Goal: Information Seeking & Learning: Understand process/instructions

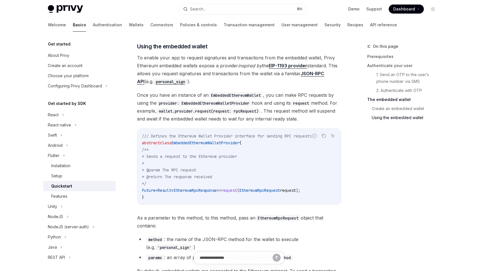
scroll to position [846, 0]
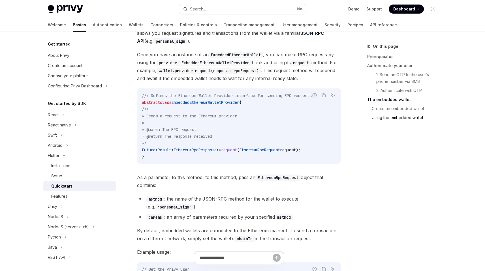
click at [346, 16] on div "Privy Docs home page Search... ⌘ K Demo Support Dashboard Dashboard Search..." at bounding box center [243, 9] width 390 height 18
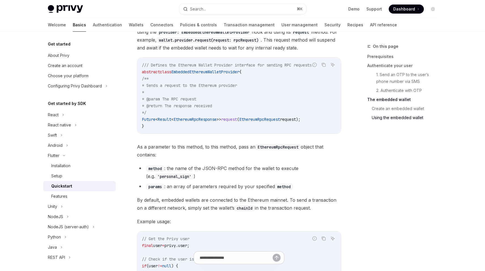
scroll to position [923, 0]
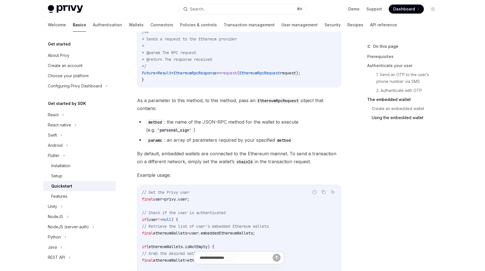
click at [225, 134] on li "method : the name of the JSON-RPC method for the wallet to execute (e.g. 'perso…" at bounding box center [239, 126] width 204 height 16
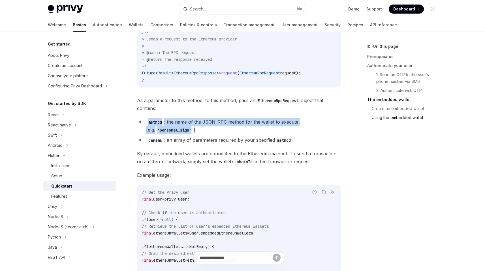
click at [225, 134] on li "method : the name of the JSON-RPC method for the wallet to execute (e.g. 'perso…" at bounding box center [239, 126] width 204 height 16
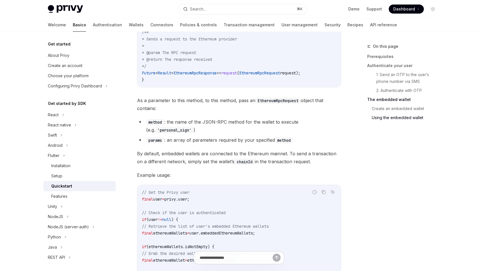
click at [225, 144] on li "params : an array of parameters required by your specified method" at bounding box center [239, 140] width 204 height 8
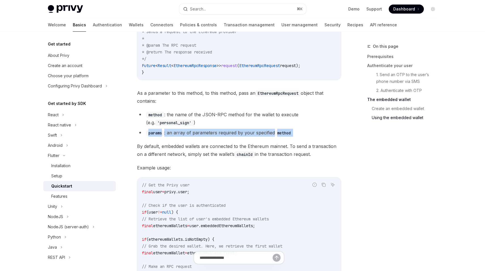
scroll to position [974, 0]
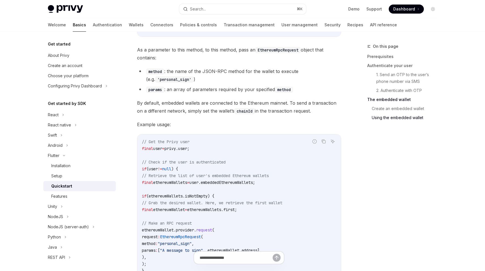
click at [225, 142] on code "// Get the Privy user final user = privy.user; // Check if the user is authenti…" at bounding box center [239, 210] width 195 height 143
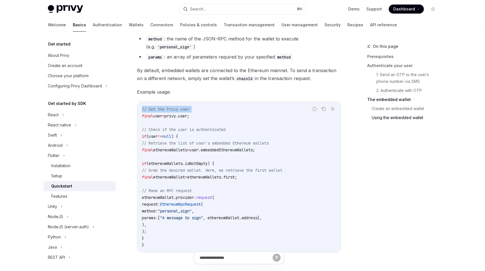
scroll to position [1035, 0]
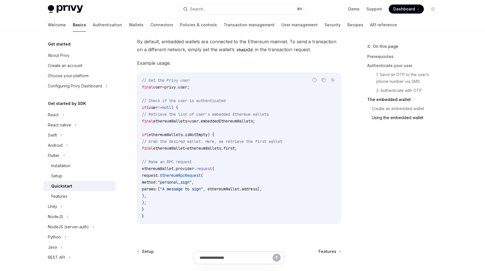
click at [225, 142] on span "// Grab the desired wallet. Here, we retrieve the first wallet" at bounding box center [212, 141] width 140 height 5
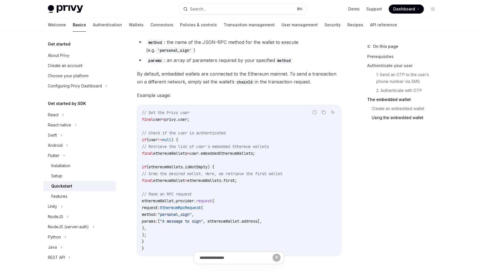
scroll to position [980, 0]
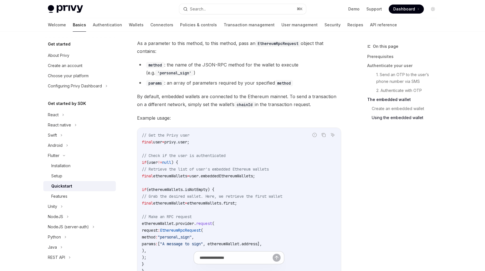
click at [236, 100] on span "By default, embedded wallets are connected to the Ethereum mainnet. To send a t…" at bounding box center [239, 101] width 204 height 16
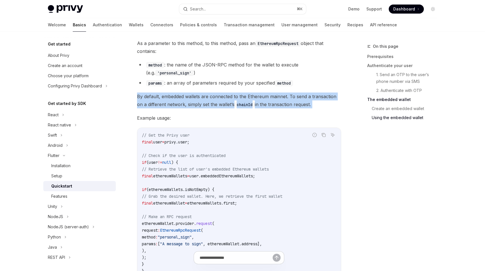
click at [236, 100] on span "By default, embedded wallets are connected to the Ethereum mainnet. To send a t…" at bounding box center [239, 101] width 204 height 16
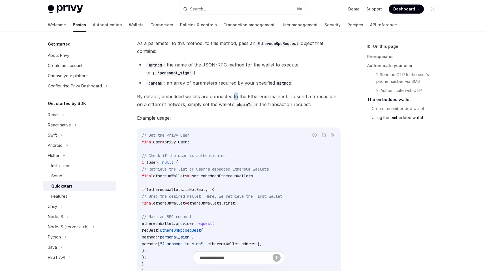
click at [236, 100] on span "By default, embedded wallets are connected to the Ethereum mainnet. To send a t…" at bounding box center [239, 101] width 204 height 16
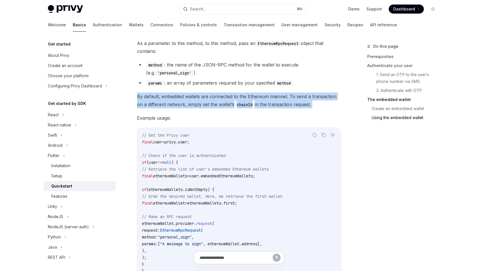
click at [236, 100] on span "By default, embedded wallets are connected to the Ethereum mainnet. To send a t…" at bounding box center [239, 101] width 204 height 16
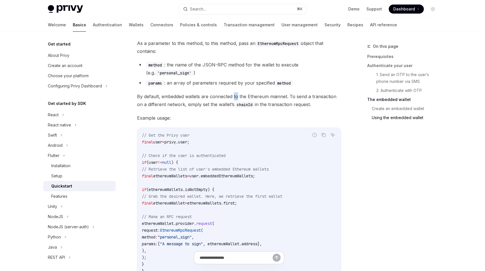
click at [236, 100] on span "By default, embedded wallets are connected to the Ethereum mainnet. To send a t…" at bounding box center [239, 101] width 204 height 16
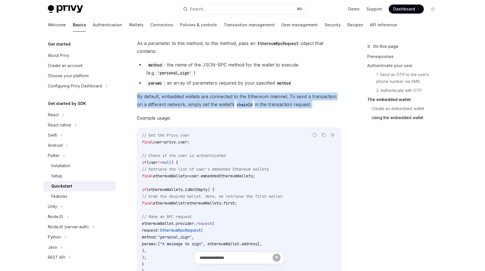
click at [236, 100] on span "By default, embedded wallets are connected to the Ethereum mainnet. To send a t…" at bounding box center [239, 101] width 204 height 16
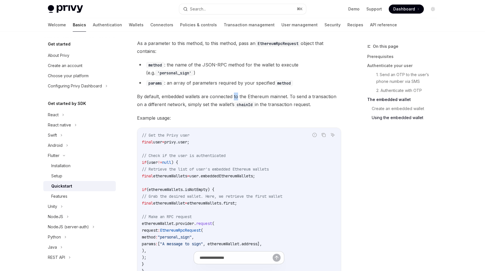
click at [236, 100] on span "By default, embedded wallets are connected to the Ethereum mainnet. To send a t…" at bounding box center [239, 101] width 204 height 16
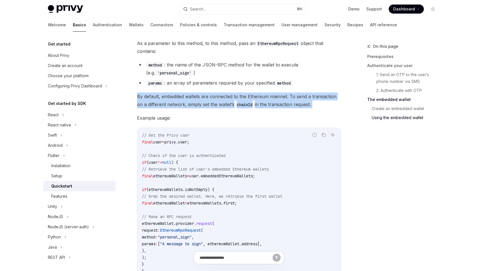
click at [236, 100] on span "By default, embedded wallets are connected to the Ethereum mainnet. To send a t…" at bounding box center [239, 101] width 204 height 16
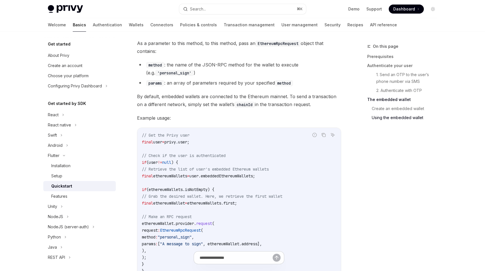
click at [235, 80] on ul "method : the name of the JSON-RPC method for the wallet to execute (e.g. 'perso…" at bounding box center [239, 74] width 204 height 26
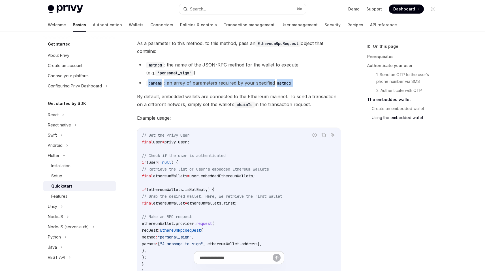
click at [235, 80] on ul "method : the name of the JSON-RPC method for the wallet to execute (e.g. 'perso…" at bounding box center [239, 74] width 204 height 26
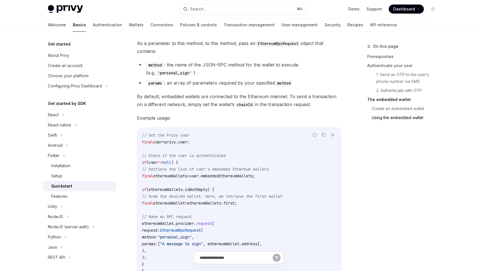
click at [238, 74] on li "method : the name of the JSON-RPC method for the wallet to execute (e.g. 'perso…" at bounding box center [239, 69] width 204 height 16
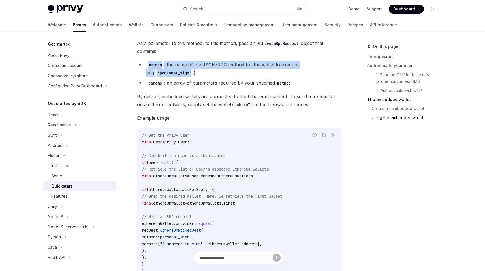
click at [238, 74] on li "method : the name of the JSON-RPC method for the wallet to execute (e.g. 'perso…" at bounding box center [239, 69] width 204 height 16
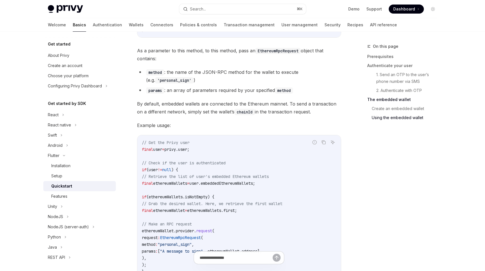
scroll to position [960, 0]
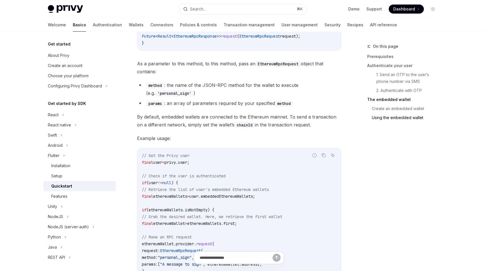
click at [246, 69] on span "As a parameter to this method, to this method, pass an EthereumRpcRequest objec…" at bounding box center [239, 68] width 204 height 16
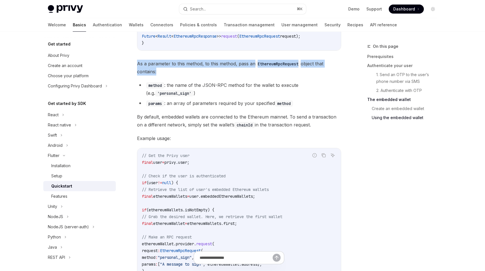
click at [246, 69] on span "As a parameter to this method, to this method, pass an EthereumRpcRequest objec…" at bounding box center [239, 68] width 204 height 16
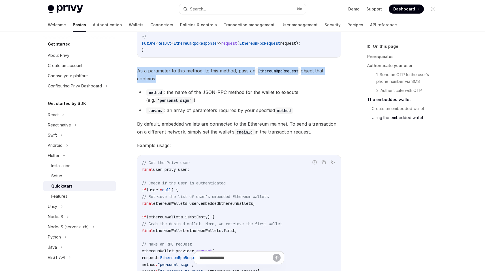
click at [237, 70] on span "As a parameter to this method, to this method, pass an EthereumRpcRequest objec…" at bounding box center [239, 75] width 204 height 16
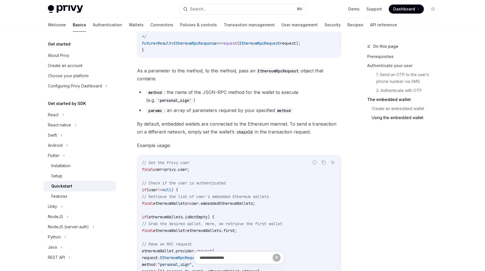
scroll to position [920, 0]
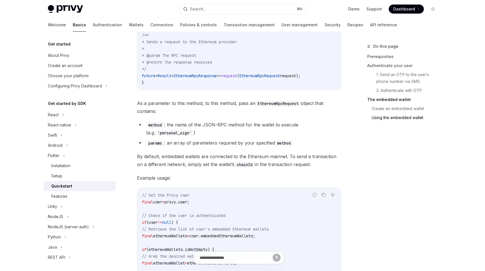
click at [236, 75] on code "/// Defines the Ethereum Wallet Provider interface for sending RPC requests. ab…" at bounding box center [239, 52] width 195 height 68
click at [235, 86] on code "/// Defines the Ethereum Wallet Provider interface for sending RPC requests. ab…" at bounding box center [239, 52] width 195 height 68
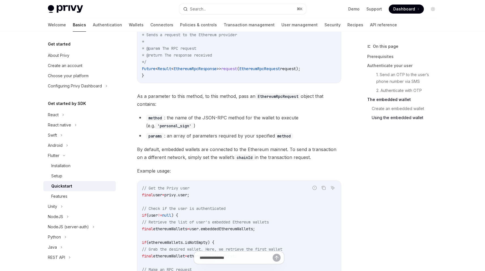
click at [221, 101] on span "As a parameter to this method, to this method, pass an EthereumRpcRequest objec…" at bounding box center [239, 100] width 204 height 16
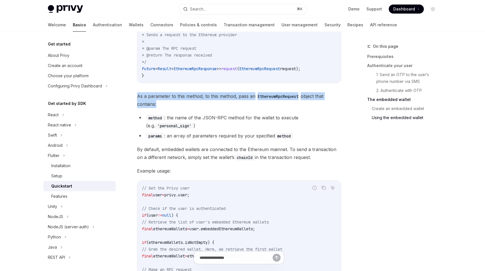
click at [221, 101] on span "As a parameter to this method, to this method, pass an EthereumRpcRequest objec…" at bounding box center [239, 100] width 204 height 16
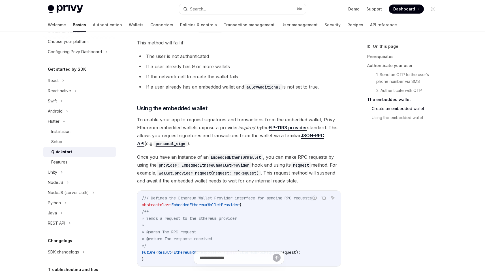
scroll to position [724, 0]
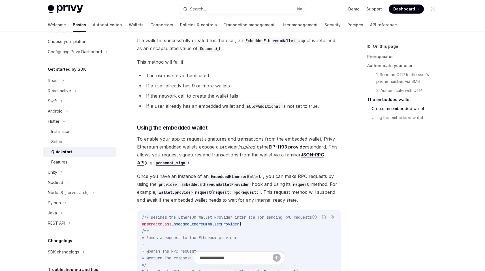
click at [259, 107] on code "allowAdditional" at bounding box center [263, 106] width 39 height 6
click at [256, 110] on code "allowAdditional" at bounding box center [263, 106] width 39 height 6
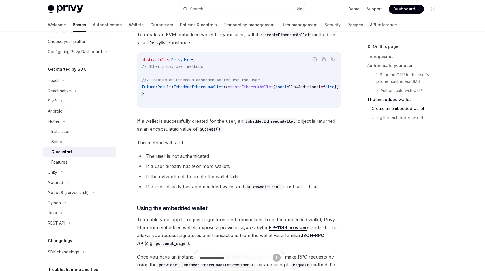
scroll to position [636, 0]
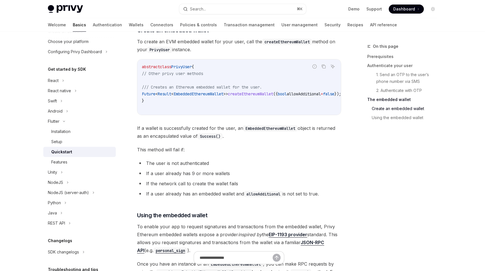
click at [274, 132] on code "EmbeddedEthereumWallet" at bounding box center [270, 128] width 54 height 6
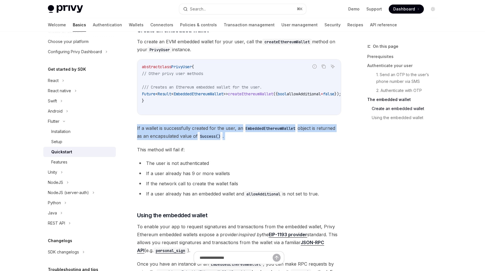
click at [274, 132] on code "EmbeddedEthereumWallet" at bounding box center [270, 128] width 54 height 6
click at [260, 139] on span "If a wallet is successfully created for the user, an EmbeddedEthereumWallet obj…" at bounding box center [239, 132] width 204 height 16
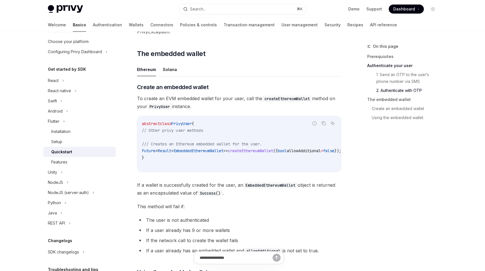
scroll to position [550, 0]
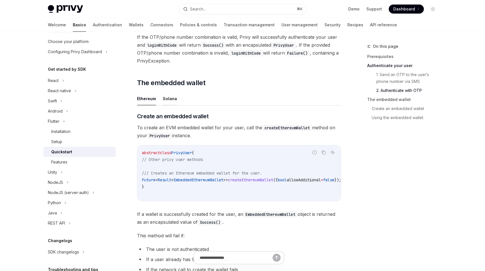
click at [171, 102] on button "Solana" at bounding box center [170, 98] width 14 height 13
type textarea "*"
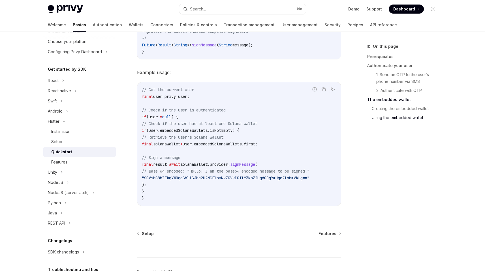
scroll to position [914, 0]
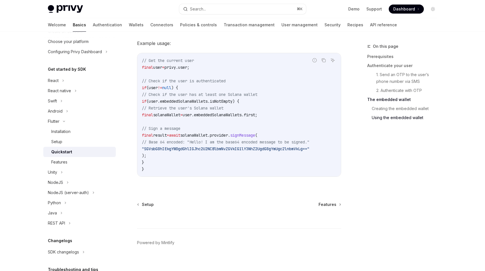
click at [214, 148] on span ""SGVsbG8hIEkgYW0gdGhlIGJhc2U2NCBlbmNvZGVkIG1lY3NhZ2UgdG8gYmUgc2lnbmVkLg=="" at bounding box center [226, 148] width 168 height 5
click at [223, 135] on span "solanaWallet.provider." at bounding box center [205, 135] width 50 height 5
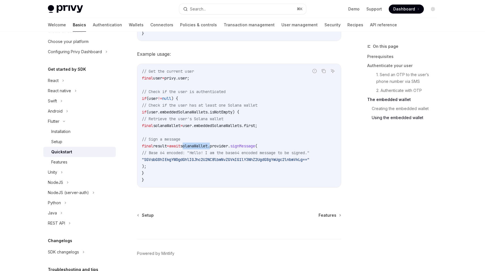
scroll to position [892, 0]
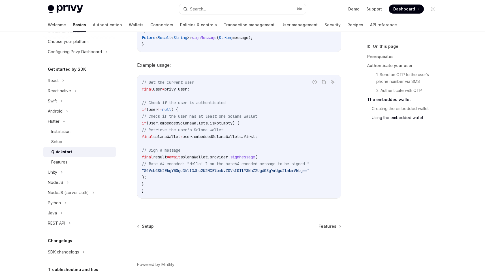
click at [223, 137] on span "user.embeddedSolanaWallets.first;" at bounding box center [220, 136] width 75 height 5
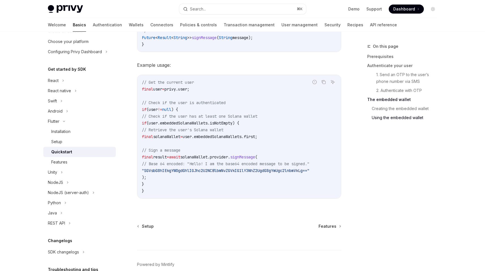
click at [224, 155] on span "solanaWallet.provider." at bounding box center [205, 157] width 50 height 5
click at [230, 155] on span "solanaWallet.provider." at bounding box center [205, 157] width 50 height 5
click at [255, 156] on span "signMessage" at bounding box center [242, 157] width 25 height 5
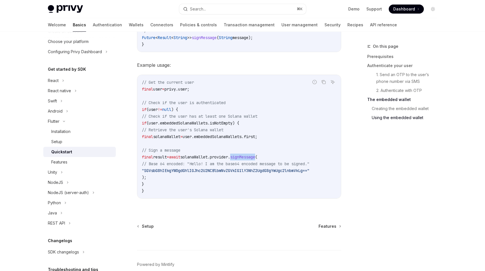
click at [255, 156] on span "signMessage" at bounding box center [242, 157] width 25 height 5
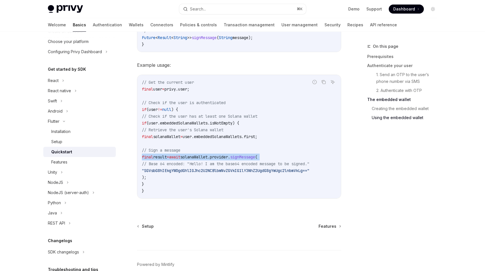
click at [255, 156] on span "signMessage" at bounding box center [242, 157] width 25 height 5
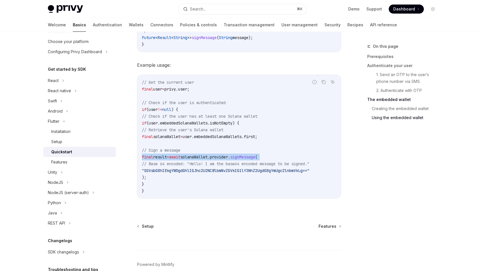
click at [255, 156] on span "signMessage" at bounding box center [242, 157] width 25 height 5
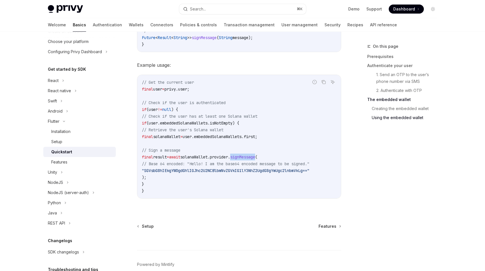
click at [255, 156] on span "signMessage" at bounding box center [242, 157] width 25 height 5
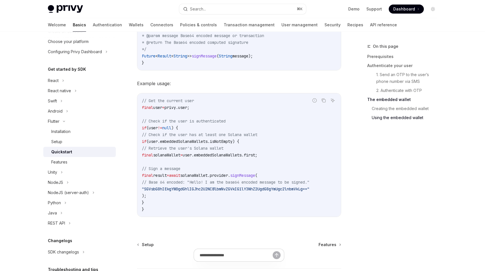
scroll to position [870, 0]
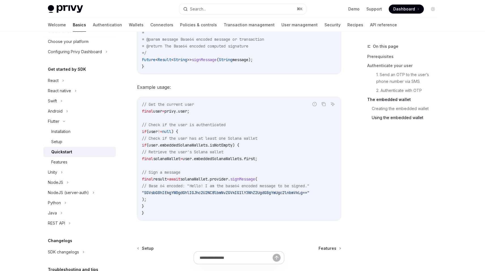
click at [229, 159] on span "user.embeddedSolanaWallets.first;" at bounding box center [220, 158] width 75 height 5
click at [210, 144] on span "(user.embeddedSolanaWallets.isNotEmpty) {" at bounding box center [192, 145] width 93 height 5
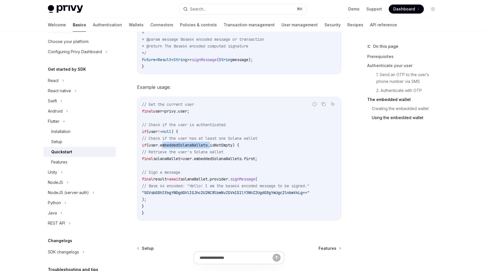
click at [210, 144] on span "(user.embeddedSolanaWallets.isNotEmpty) {" at bounding box center [192, 145] width 93 height 5
click at [246, 156] on span "user.embeddedSolanaWallets.first;" at bounding box center [220, 158] width 75 height 5
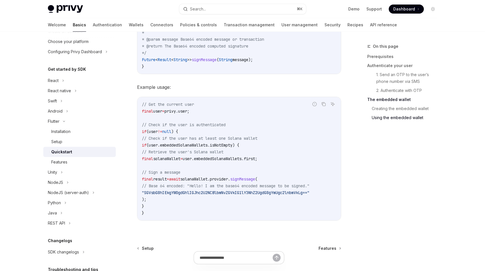
click at [247, 139] on span "// Check if the user has at least one Solana wallet" at bounding box center [200, 138] width 116 height 5
click at [246, 139] on span "// Check if the user has at least one Solana wallet" at bounding box center [200, 138] width 116 height 5
click at [239, 143] on span "(user.embeddedSolanaWallets.isNotEmpty) {" at bounding box center [192, 145] width 93 height 5
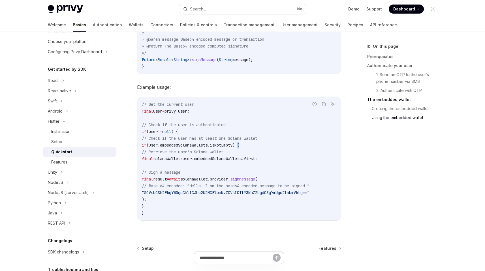
click at [239, 143] on span "(user.embeddedSolanaWallets.isNotEmpty) {" at bounding box center [192, 145] width 93 height 5
click at [239, 145] on span "(user.embeddedSolanaWallets.isNotEmpty) {" at bounding box center [192, 145] width 93 height 5
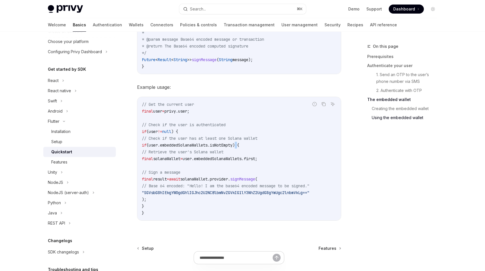
click at [239, 148] on span "(user.embeddedSolanaWallets.isNotEmpty) {" at bounding box center [192, 145] width 93 height 5
click at [243, 152] on code "// Get the current user final user = privy.user; // Check if the user is authen…" at bounding box center [239, 159] width 195 height 116
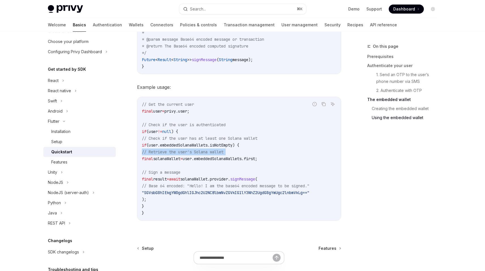
click at [243, 152] on code "// Get the current user final user = privy.user; // Check if the user is authen…" at bounding box center [239, 159] width 195 height 116
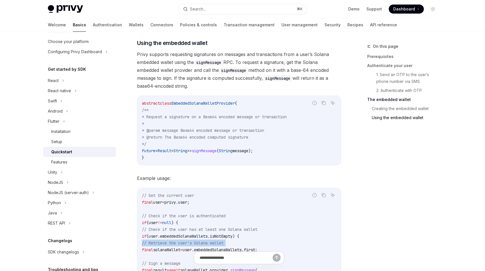
scroll to position [747, 0]
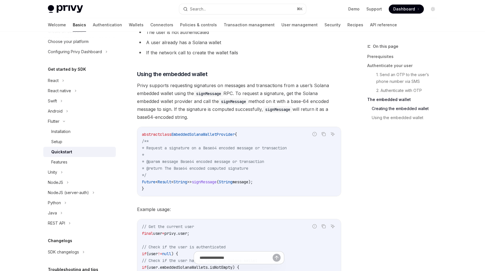
click at [223, 135] on span "EmbeddedSolanaWalletProvider" at bounding box center [202, 134] width 63 height 5
drag, startPoint x: 242, startPoint y: 75, endPoint x: 243, endPoint y: 82, distance: 7.4
click at [242, 76] on h3 "​ Using the embedded wallet" at bounding box center [239, 74] width 204 height 8
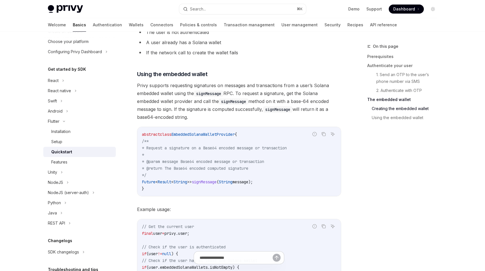
click at [244, 100] on code "signMessage" at bounding box center [233, 102] width 29 height 6
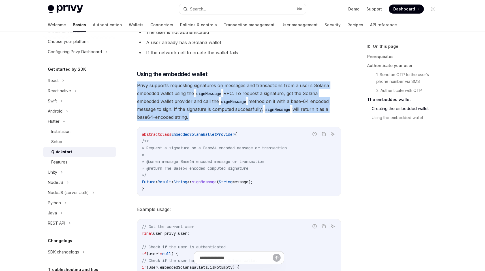
click at [244, 100] on code "signMessage" at bounding box center [233, 102] width 29 height 6
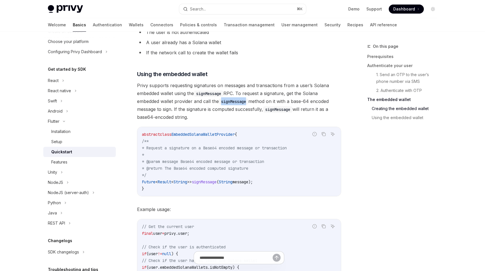
click at [244, 100] on code "signMessage" at bounding box center [233, 102] width 29 height 6
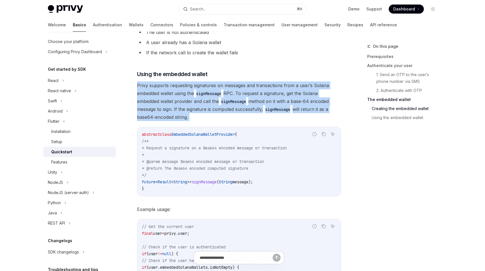
click at [244, 100] on code "signMessage" at bounding box center [233, 102] width 29 height 6
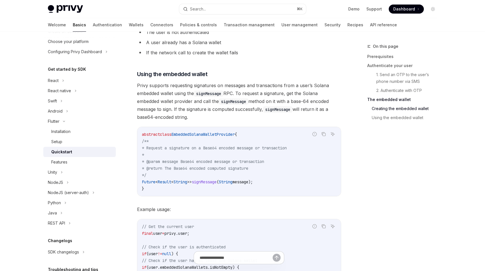
click at [241, 109] on span "Privy supports requesting signatures on messages and transactions from a user’s…" at bounding box center [239, 102] width 204 height 40
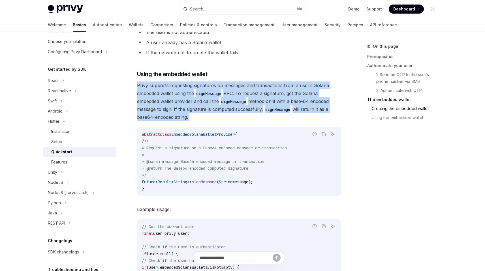
click at [241, 109] on span "Privy supports requesting signatures on messages and transactions from a user’s…" at bounding box center [239, 102] width 204 height 40
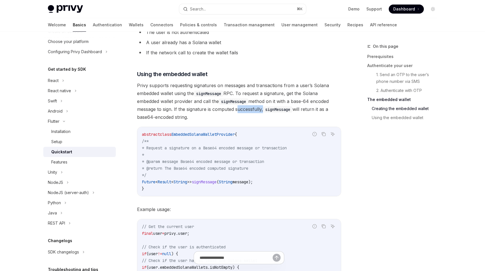
click at [241, 109] on span "Privy supports requesting signatures on messages and transactions from a user’s…" at bounding box center [239, 102] width 204 height 40
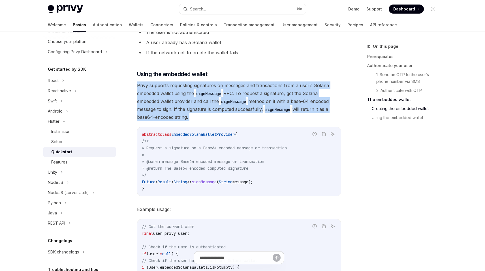
click at [241, 109] on span "Privy supports requesting signatures on messages and transactions from a user’s…" at bounding box center [239, 102] width 204 height 40
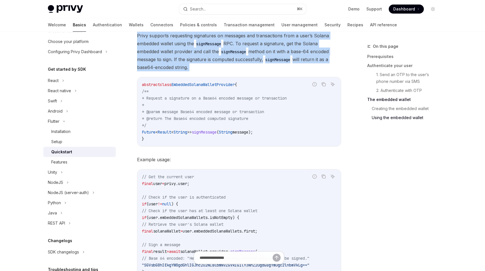
scroll to position [825, 0]
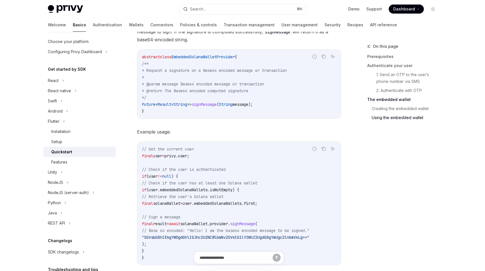
click at [196, 192] on span "(user.embeddedSolanaWallets.isNotEmpty) {" at bounding box center [192, 190] width 93 height 5
click at [208, 191] on span "(user.embeddedSolanaWallets.isNotEmpty) {" at bounding box center [192, 190] width 93 height 5
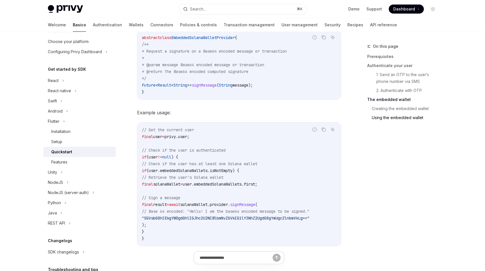
click at [209, 185] on span "user.embeddedSolanaWallets.first;" at bounding box center [220, 184] width 75 height 5
click at [206, 190] on code "// Get the current user final user = privy.user; // Check if the user is authen…" at bounding box center [239, 185] width 195 height 116
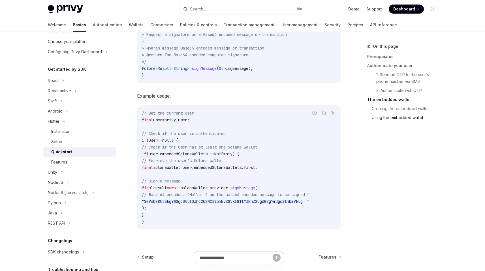
click at [230, 188] on span "solanaWallet.provider." at bounding box center [205, 188] width 50 height 5
click at [230, 190] on span "solanaWallet.provider." at bounding box center [205, 188] width 50 height 5
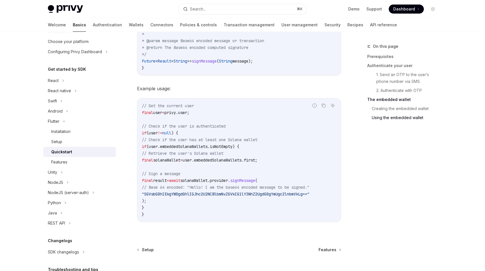
scroll to position [878, 0]
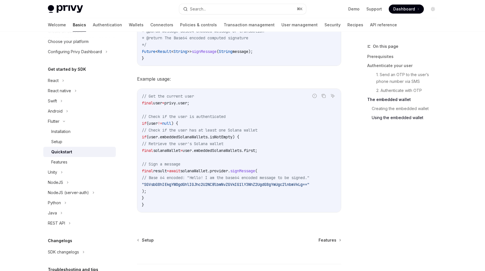
click at [238, 182] on span ""SGVsbG8hIEkgYW0gdGhlIGJhc2U2NCBlbmNvZGVkIG1lY3NhZ2UgdG8gYmUgc2lnbmVkLg=="" at bounding box center [226, 184] width 168 height 5
click at [241, 179] on span "// Base 64 encoded: "Hello! I am the base64 encoded message to be signed."" at bounding box center [226, 177] width 168 height 5
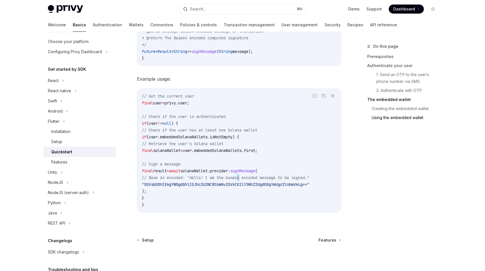
click at [241, 179] on span "// Base 64 encoded: "Hello! I am the base64 encoded message to be signed."" at bounding box center [226, 177] width 168 height 5
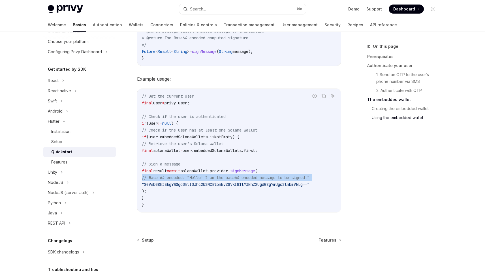
click at [241, 179] on span "// Base 64 encoded: "Hello! I am the base64 encoded message to be signed."" at bounding box center [226, 177] width 168 height 5
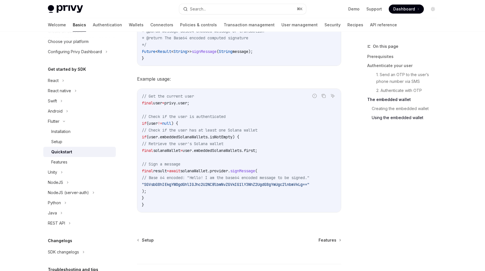
scroll to position [895, 0]
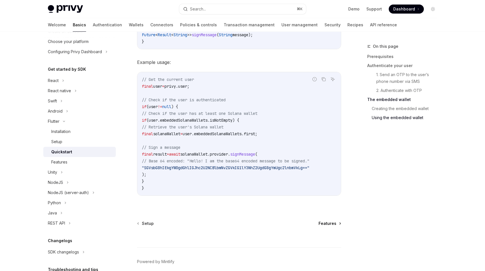
click at [326, 226] on span "Features" at bounding box center [328, 224] width 18 height 6
click at [330, 226] on span "Features" at bounding box center [328, 224] width 18 height 6
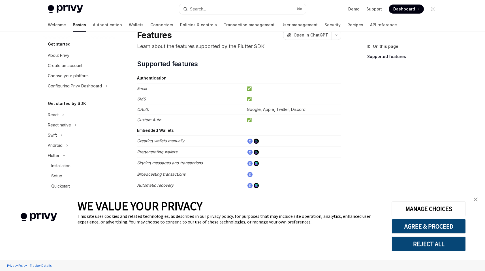
scroll to position [26, 0]
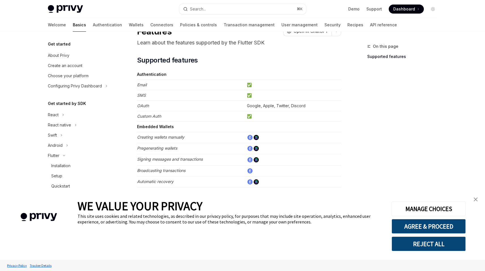
click at [475, 200] on img "close banner" at bounding box center [476, 200] width 4 height 4
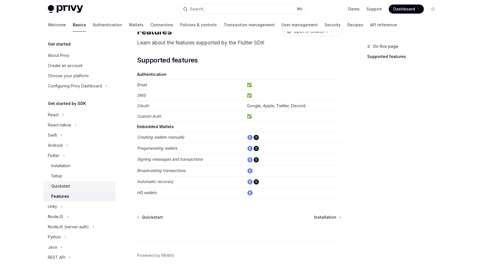
click at [64, 189] on div "Quickstart" at bounding box center [60, 186] width 19 height 7
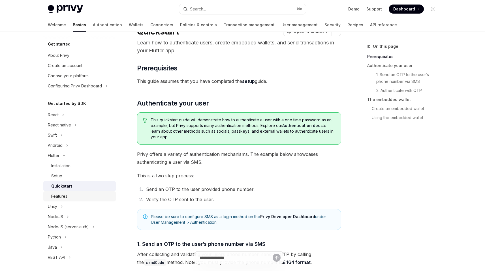
click at [62, 193] on div "Features" at bounding box center [59, 196] width 16 height 7
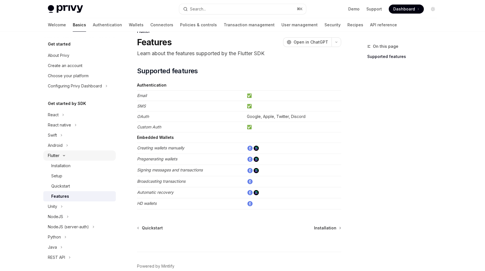
scroll to position [8, 0]
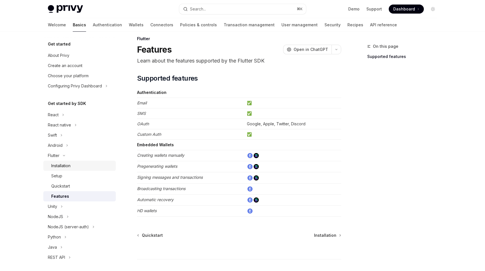
click at [80, 170] on link "Installation" at bounding box center [79, 166] width 73 height 10
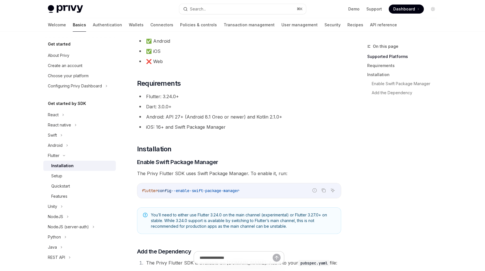
scroll to position [73, 0]
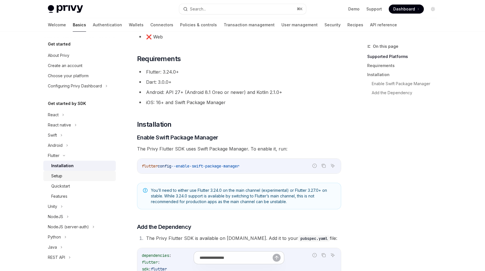
click at [65, 179] on div "Setup" at bounding box center [81, 176] width 61 height 7
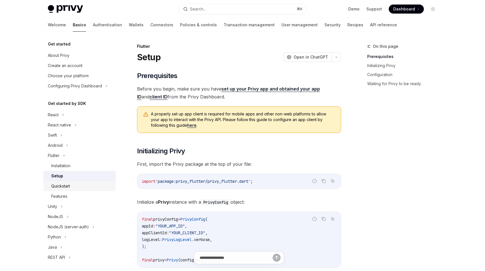
click at [67, 185] on div "Quickstart" at bounding box center [60, 186] width 19 height 7
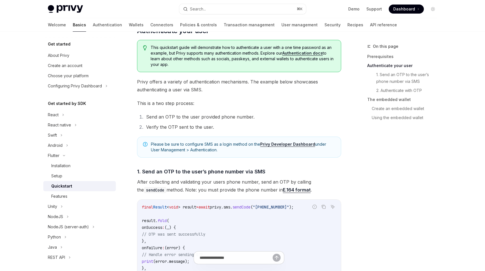
click at [192, 127] on li "Verify the OTP sent to the user." at bounding box center [242, 127] width 197 height 8
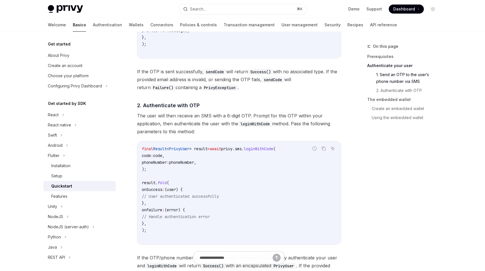
scroll to position [359, 0]
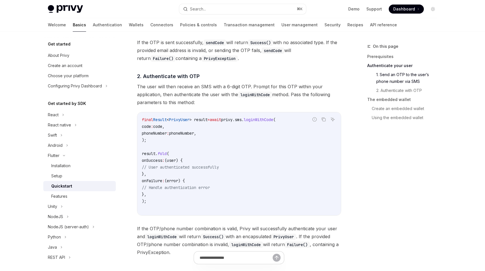
click at [199, 90] on span "The user will then receive an SMS with a 6-digit OTP. Prompt for this OTP withi…" at bounding box center [239, 95] width 204 height 24
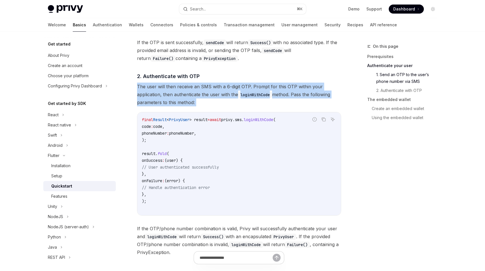
click at [199, 90] on span "The user will then receive an SMS with a 6-digit OTP. Prompt for this OTP withi…" at bounding box center [239, 95] width 204 height 24
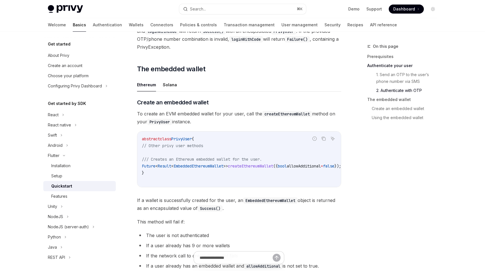
scroll to position [568, 0]
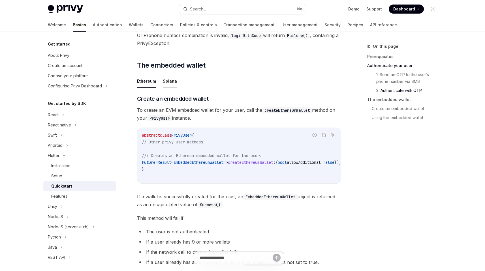
click at [171, 82] on button "Solana" at bounding box center [170, 80] width 14 height 13
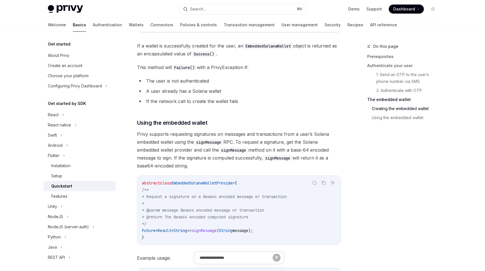
scroll to position [756, 0]
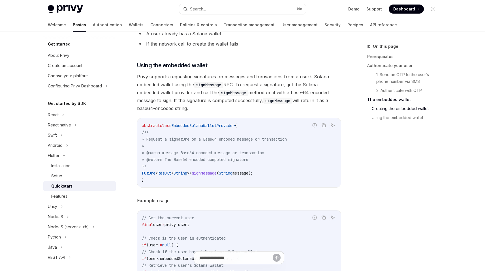
click at [214, 86] on code "signMessage" at bounding box center [208, 85] width 29 height 6
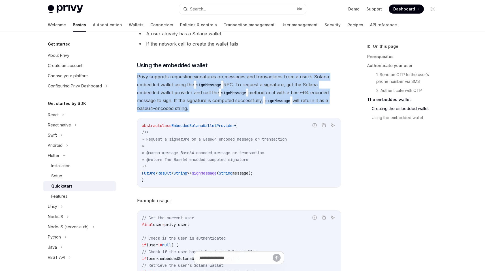
click at [214, 86] on code "signMessage" at bounding box center [208, 85] width 29 height 6
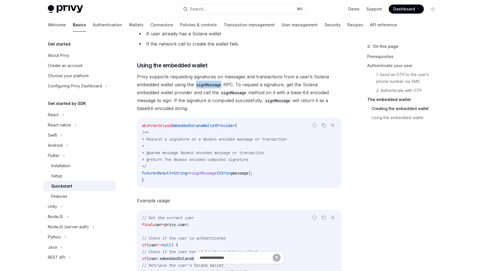
click at [214, 86] on code "signMessage" at bounding box center [208, 85] width 29 height 6
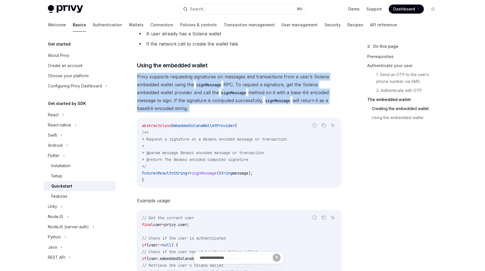
click at [214, 86] on code "signMessage" at bounding box center [208, 85] width 29 height 6
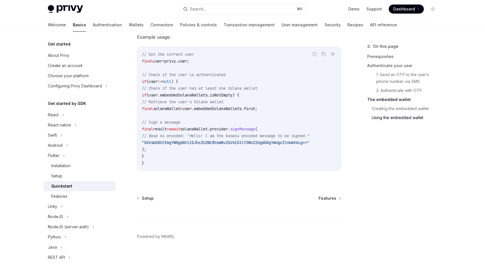
scroll to position [861, 0]
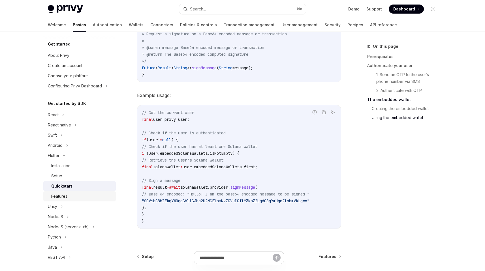
click at [68, 196] on div "Features" at bounding box center [81, 196] width 61 height 7
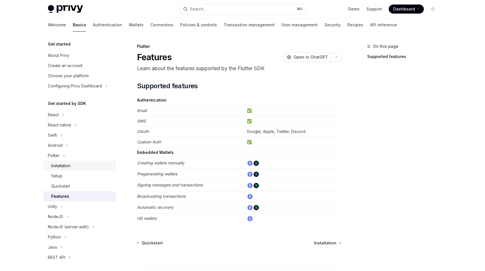
click at [70, 165] on div "Installation" at bounding box center [60, 166] width 19 height 7
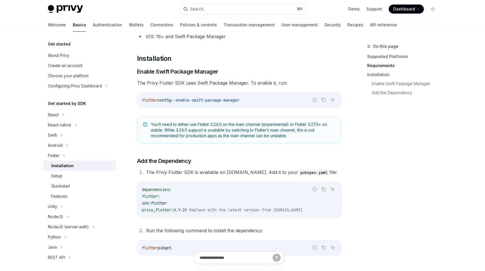
scroll to position [135, 0]
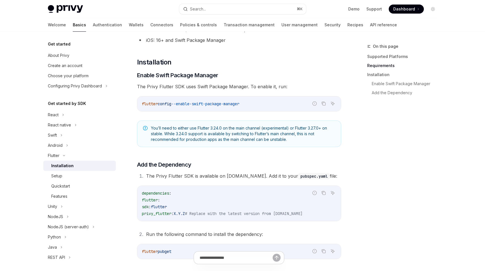
click at [223, 86] on span "The Privy Flutter SDK uses Swift Package Manager. To enable it, run:" at bounding box center [239, 87] width 204 height 8
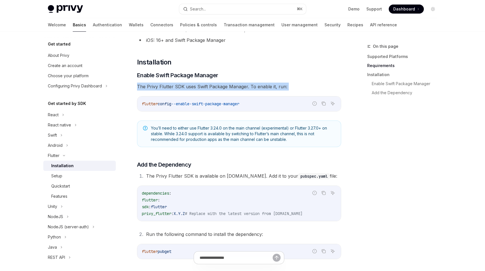
click at [223, 86] on span "The Privy Flutter SDK uses Swift Package Manager. To enable it, run:" at bounding box center [239, 87] width 204 height 8
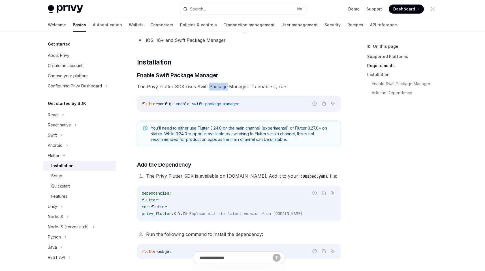
click at [223, 86] on span "The Privy Flutter SDK uses Swift Package Manager. To enable it, run:" at bounding box center [239, 87] width 204 height 8
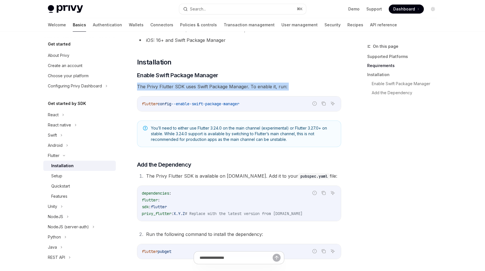
click at [223, 86] on span "The Privy Flutter SDK uses Swift Package Manager. To enable it, run:" at bounding box center [239, 87] width 204 height 8
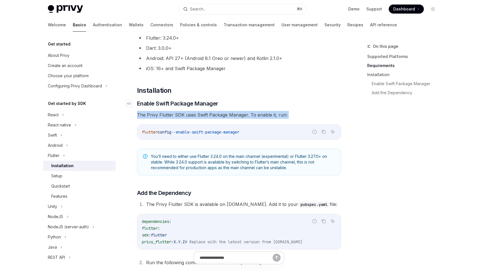
scroll to position [86, 0]
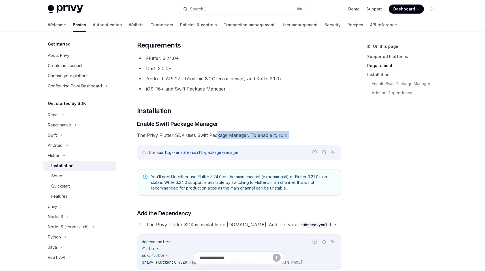
click at [216, 139] on span "The Privy Flutter SDK uses Swift Package Manager. To enable it, run:" at bounding box center [239, 135] width 204 height 8
click at [210, 136] on span "The Privy Flutter SDK uses Swift Package Manager. To enable it, run:" at bounding box center [239, 135] width 204 height 8
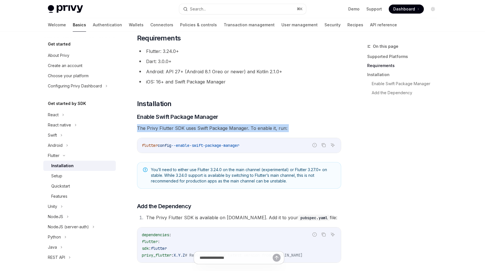
scroll to position [98, 0]
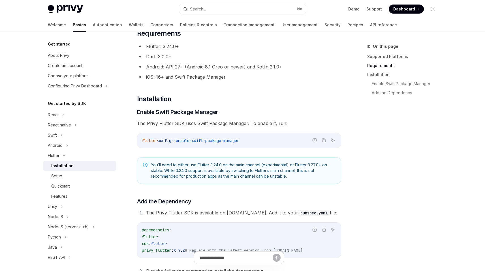
click at [215, 168] on span "You’ll need to either use Flutter 3.24.0 on the main channel (experimental) or …" at bounding box center [243, 170] width 184 height 17
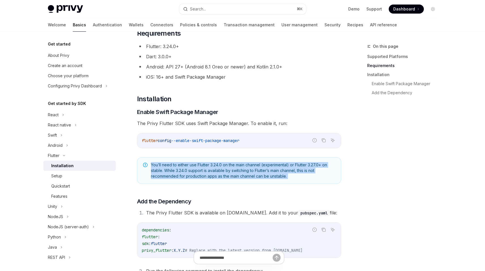
click at [215, 168] on span "You’ll need to either use Flutter 3.24.0 on the main channel (experimental) or …" at bounding box center [243, 170] width 184 height 17
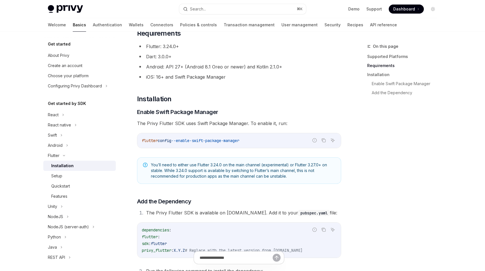
click at [213, 195] on div "​ Supported Platforms ✅ Android ✅ iOS ❌ Web ​ Requirements Flutter: 3.24.0+ Dar…" at bounding box center [239, 134] width 204 height 323
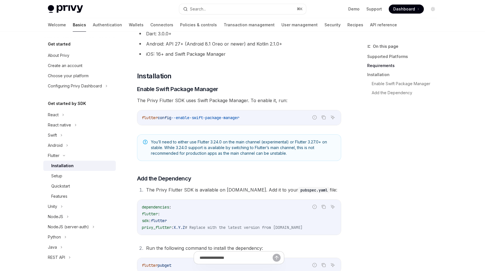
click at [214, 190] on li "The Privy Flutter SDK is available on pub.dev. Add it to your pubspec.yaml file:" at bounding box center [242, 190] width 197 height 8
click at [214, 206] on code "dependencies : flutter : sdk : flutter privy_flutter : X.Y.Z # Replace with the…" at bounding box center [239, 217] width 195 height 27
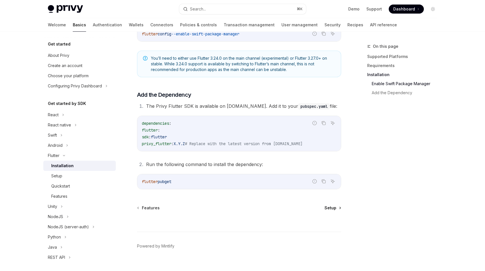
click at [329, 208] on span "Setup" at bounding box center [331, 208] width 12 height 6
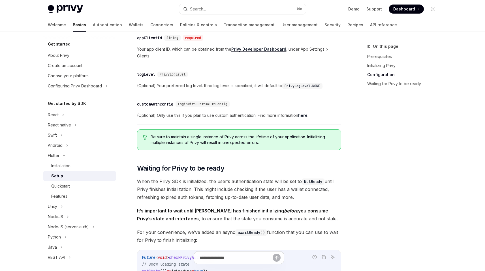
scroll to position [317, 0]
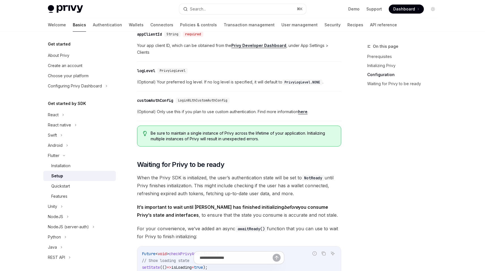
click at [211, 182] on span "When the Privy SDK is initialized, the user’s authentication state will be set …" at bounding box center [239, 186] width 204 height 24
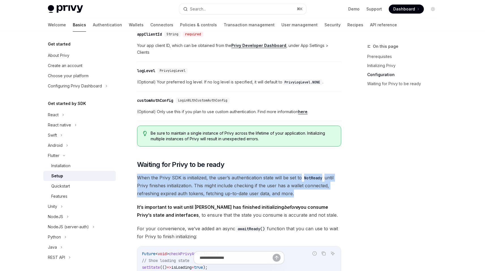
click at [211, 182] on span "When the Privy SDK is initialized, the user’s authentication state will be set …" at bounding box center [239, 186] width 204 height 24
click at [211, 189] on span "When the Privy SDK is initialized, the user’s authentication state will be set …" at bounding box center [239, 186] width 204 height 24
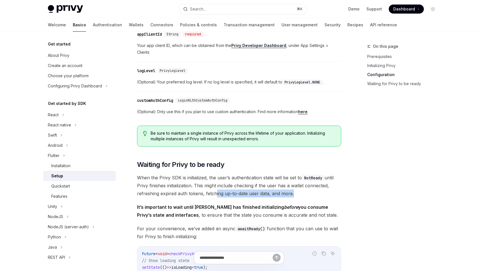
click at [212, 190] on span "When the Privy SDK is initialized, the user’s authentication state will be set …" at bounding box center [239, 186] width 204 height 24
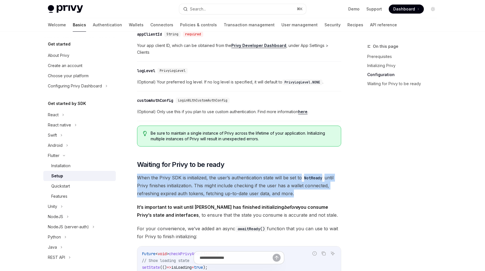
click at [212, 190] on span "When the Privy SDK is initialized, the user’s authentication state will be set …" at bounding box center [239, 186] width 204 height 24
click at [214, 192] on span "When the Privy SDK is initialized, the user’s authentication state will be set …" at bounding box center [239, 186] width 204 height 24
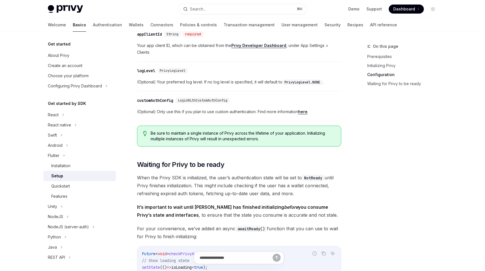
scroll to position [325, 0]
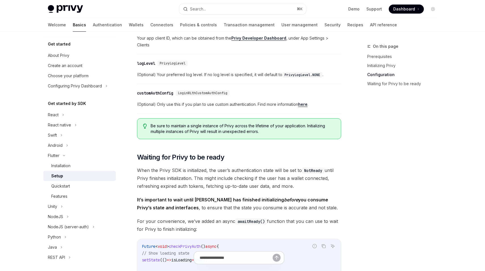
click at [206, 183] on span "When the Privy SDK is initialized, the user’s authentication state will be set …" at bounding box center [239, 179] width 204 height 24
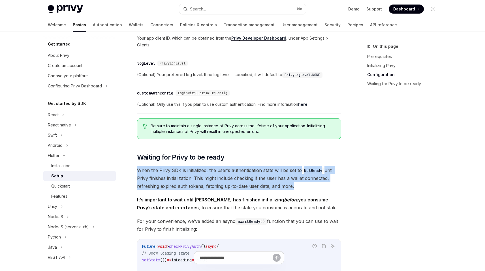
click at [206, 183] on span "When the Privy SDK is initialized, the user’s authentication state will be set …" at bounding box center [239, 179] width 204 height 24
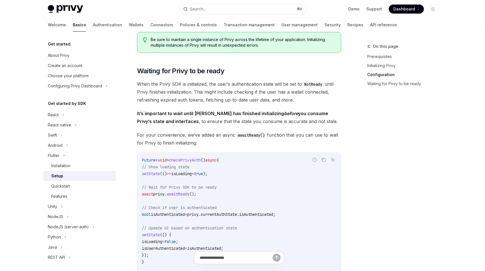
scroll to position [433, 0]
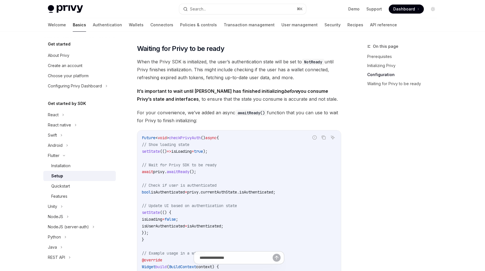
click at [190, 174] on span "awaitReady" at bounding box center [178, 171] width 23 height 5
click at [236, 208] on code "Future < void > checkPrivyAuth () async { // Show loading state setState (() =>…" at bounding box center [239, 216] width 195 height 163
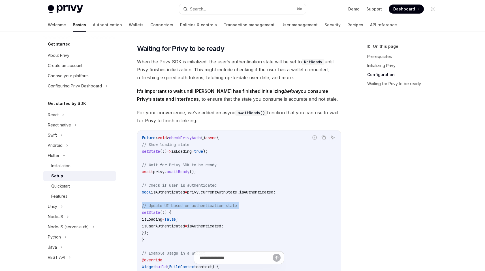
click at [236, 208] on code "Future < void > checkPrivyAuth () async { // Show loading state setState (() =>…" at bounding box center [239, 216] width 195 height 163
click at [240, 223] on code "Future < void > checkPrivyAuth () async { // Show loading state setState (() =>…" at bounding box center [239, 216] width 195 height 163
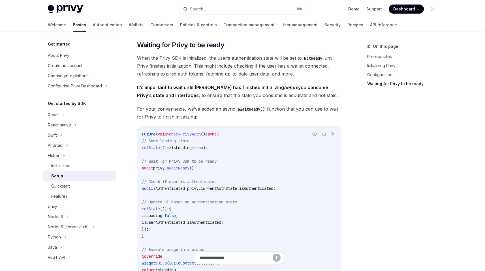
scroll to position [440, 0]
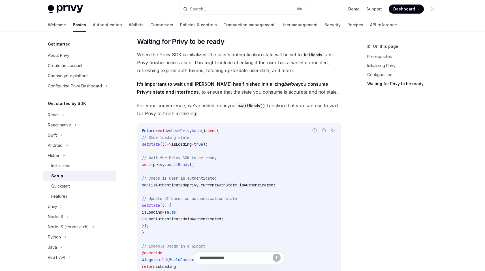
click at [240, 182] on code "Future < void > checkPrivyAuth () async { // Show loading state setState (() =>…" at bounding box center [239, 208] width 195 height 163
click at [240, 183] on span "privy.currentAuthState.isAuthenticated;" at bounding box center [231, 185] width 88 height 5
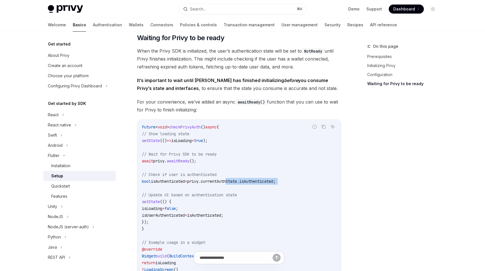
click at [242, 191] on code "Future < void > checkPrivyAuth () async { // Show loading state setState (() =>…" at bounding box center [239, 205] width 195 height 163
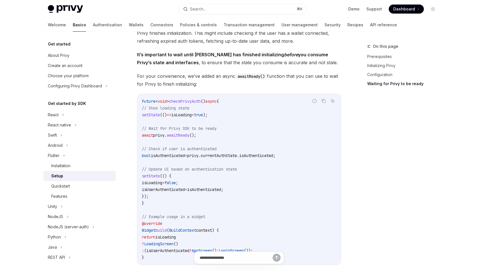
scroll to position [474, 0]
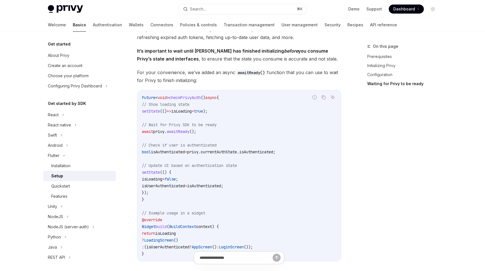
click at [235, 154] on span "privy.currentAuthState.isAuthenticated;" at bounding box center [231, 152] width 88 height 5
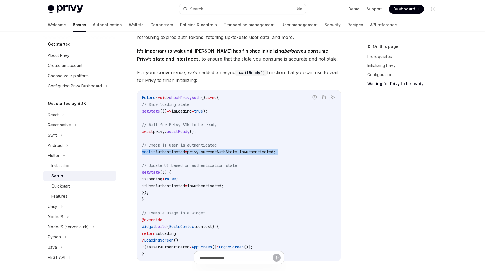
click at [235, 154] on span "privy.currentAuthState.isAuthenticated;" at bounding box center [231, 152] width 88 height 5
click at [235, 155] on code "Future < void > checkPrivyAuth () async { // Show loading state setState (() =>…" at bounding box center [239, 175] width 195 height 163
click at [241, 176] on code "Future < void > checkPrivyAuth () async { // Show loading state setState (() =>…" at bounding box center [239, 175] width 195 height 163
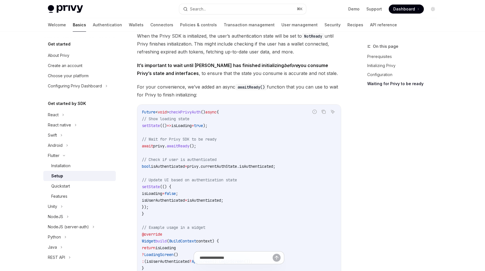
scroll to position [452, 0]
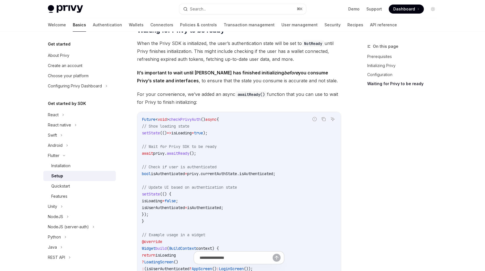
click at [243, 172] on span "privy.currentAuthState.isAuthenticated;" at bounding box center [231, 173] width 88 height 5
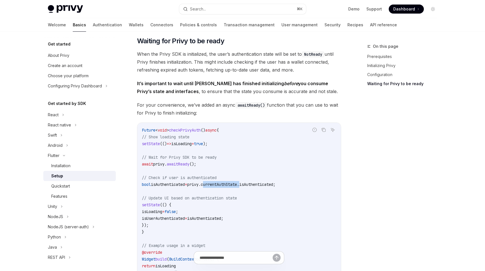
scroll to position [448, 0]
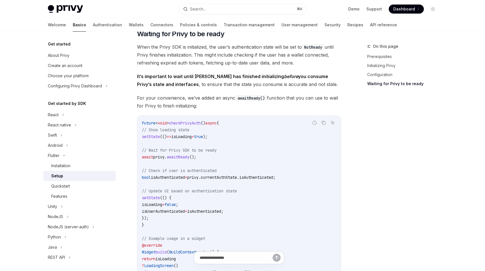
click at [276, 178] on span "privy.currentAuthState.isAuthenticated;" at bounding box center [231, 177] width 88 height 5
click at [268, 182] on code "Future < void > checkPrivyAuth () async { // Show loading state setState (() =>…" at bounding box center [239, 201] width 195 height 163
click at [265, 178] on span "privy.currentAuthState.isAuthenticated;" at bounding box center [231, 177] width 88 height 5
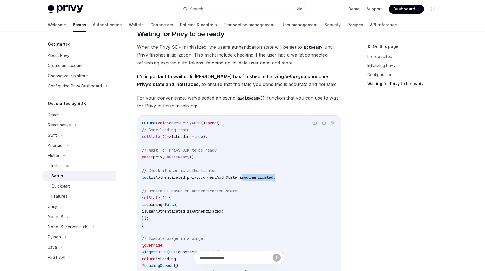
click at [265, 178] on span "privy.currentAuthState.isAuthenticated;" at bounding box center [231, 177] width 88 height 5
click at [263, 178] on span "privy.currentAuthState.isAuthenticated;" at bounding box center [231, 177] width 88 height 5
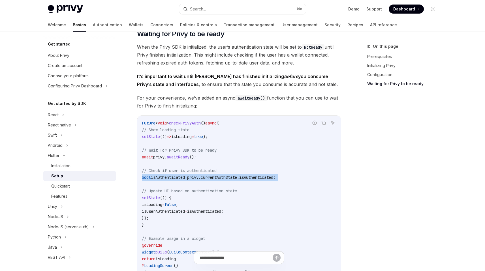
click at [263, 178] on span "privy.currentAuthState.isAuthenticated;" at bounding box center [231, 177] width 88 height 5
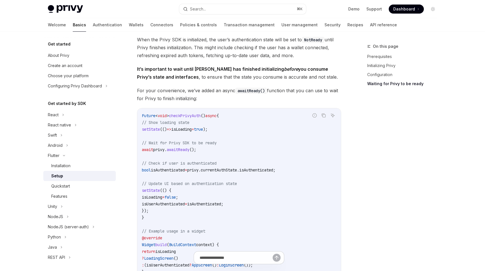
click at [263, 178] on code "Future < void > checkPrivyAuth () async { // Show loading state setState (() =>…" at bounding box center [239, 193] width 195 height 163
click at [262, 180] on code "Future < void > checkPrivyAuth () async { // Show loading state setState (() =>…" at bounding box center [239, 193] width 195 height 163
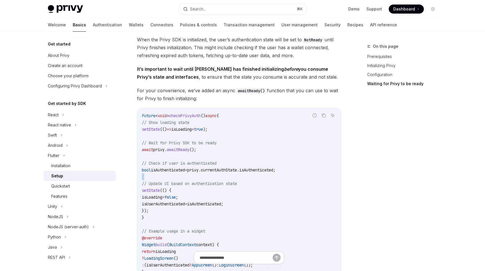
click at [262, 180] on code "Future < void > checkPrivyAuth () async { // Show loading state setState (() =>…" at bounding box center [239, 193] width 195 height 163
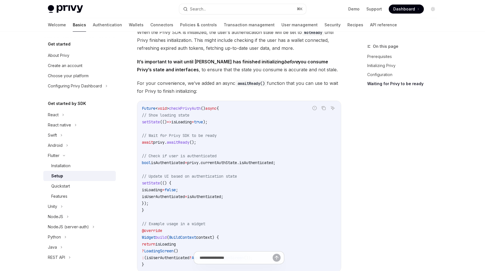
scroll to position [467, 0]
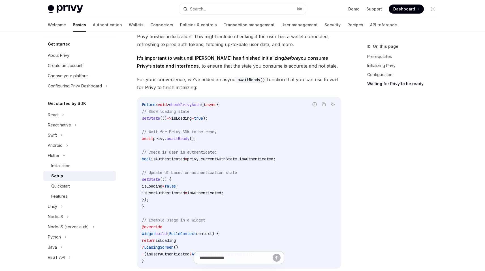
click at [260, 172] on code "Future < void > checkPrivyAuth () async { // Show loading state setState (() =>…" at bounding box center [239, 182] width 195 height 163
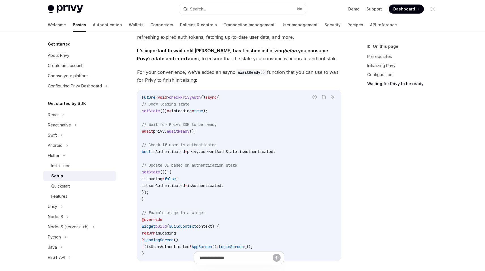
click at [245, 148] on code "Future < void > checkPrivyAuth () async { // Show loading state setState (() =>…" at bounding box center [239, 175] width 195 height 163
click at [247, 154] on span "privy.currentAuthState.isAuthenticated;" at bounding box center [231, 151] width 88 height 5
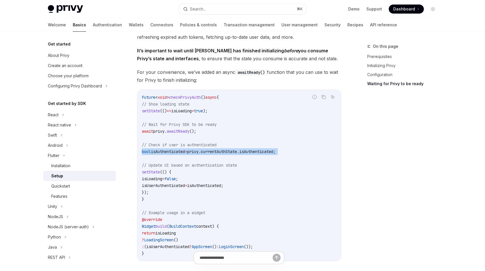
click at [247, 154] on span "privy.currentAuthState.isAuthenticated;" at bounding box center [231, 151] width 88 height 5
click at [245, 153] on span "privy.currentAuthState.isAuthenticated;" at bounding box center [231, 151] width 88 height 5
click at [276, 151] on span "privy.currentAuthState.isAuthenticated;" at bounding box center [231, 151] width 88 height 5
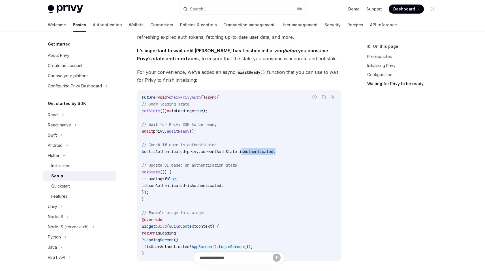
click at [276, 151] on span "privy.currentAuthState.isAuthenticated;" at bounding box center [231, 151] width 88 height 5
click at [270, 153] on span "privy.currentAuthState.isAuthenticated;" at bounding box center [231, 151] width 88 height 5
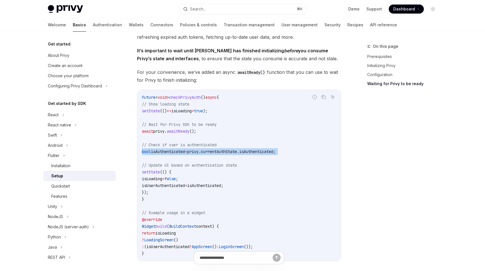
click at [270, 153] on span "privy.currentAuthState.isAuthenticated;" at bounding box center [231, 151] width 88 height 5
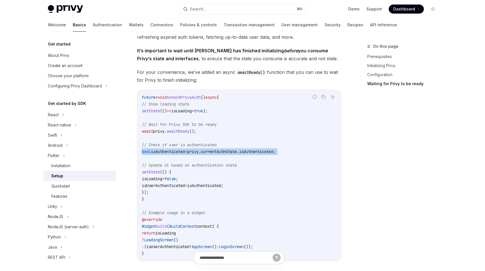
click at [270, 153] on span "privy.currentAuthState.isAuthenticated;" at bounding box center [231, 151] width 88 height 5
click at [265, 156] on code "Future < void > checkPrivyAuth () async { // Show loading state setState (() =>…" at bounding box center [239, 175] width 195 height 163
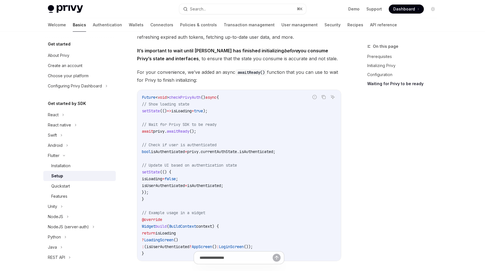
click at [272, 152] on span "privy.currentAuthState.isAuthenticated;" at bounding box center [231, 151] width 88 height 5
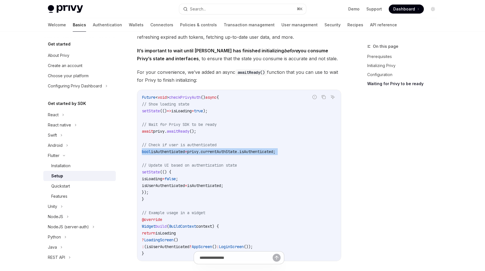
click at [272, 152] on span "privy.currentAuthState.isAuthenticated;" at bounding box center [231, 151] width 88 height 5
click at [237, 124] on code "Future < void > checkPrivyAuth () async { // Show loading state setState (() =>…" at bounding box center [239, 175] width 195 height 163
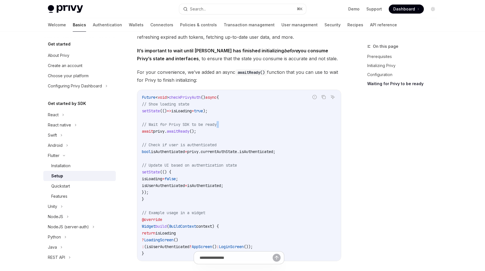
click at [237, 124] on code "Future < void > checkPrivyAuth () async { // Show loading state setState (() =>…" at bounding box center [239, 175] width 195 height 163
click at [245, 145] on code "Future < void > checkPrivyAuth () async { // Show loading state setState (() =>…" at bounding box center [239, 175] width 195 height 163
click at [230, 148] on code "Future < void > checkPrivyAuth () async { // Show loading state setState (() =>…" at bounding box center [239, 175] width 195 height 163
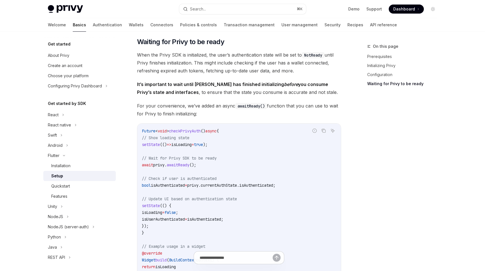
scroll to position [437, 0]
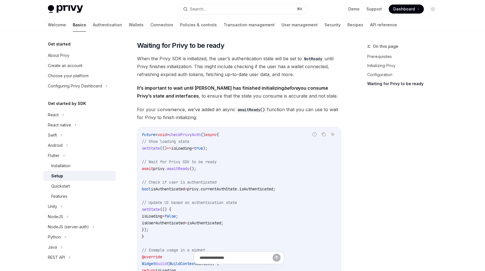
click at [197, 72] on span "When the Privy SDK is initialized, the user’s authentication state will be set …" at bounding box center [239, 67] width 204 height 24
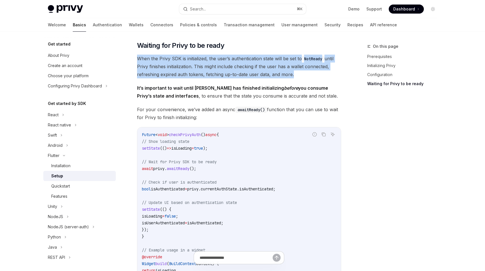
click at [197, 72] on span "When the Privy SDK is initialized, the user’s authentication state will be set …" at bounding box center [239, 67] width 204 height 24
click at [205, 78] on span "When the Privy SDK is initialized, the user’s authentication state will be set …" at bounding box center [239, 67] width 204 height 24
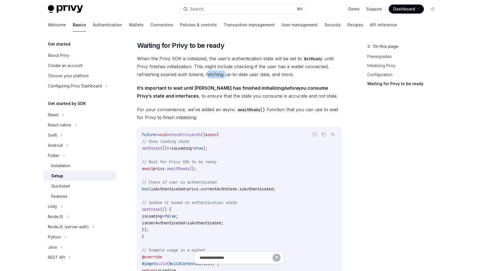
click at [205, 78] on span "When the Privy SDK is initialized, the user’s authentication state will be set …" at bounding box center [239, 67] width 204 height 24
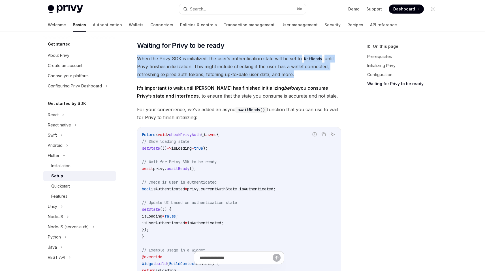
click at [205, 78] on span "When the Privy SDK is initialized, the user’s authentication state will be set …" at bounding box center [239, 67] width 204 height 24
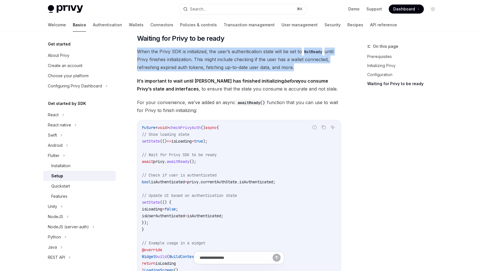
scroll to position [447, 0]
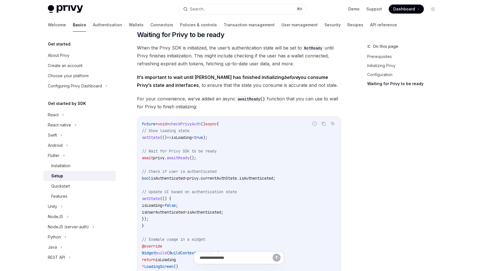
click at [206, 86] on span "It’s important to wait until Privy has finished initializing before you consume…" at bounding box center [239, 81] width 204 height 16
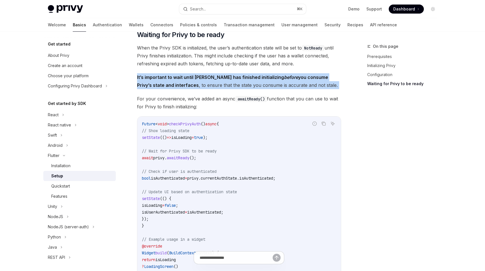
click at [206, 86] on span "It’s important to wait until Privy has finished initializing before you consume…" at bounding box center [239, 81] width 204 height 16
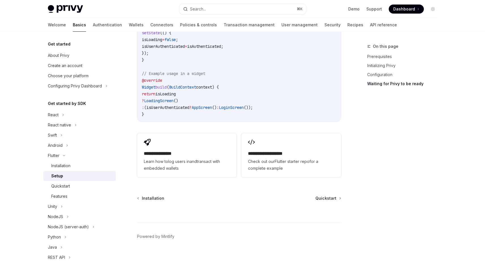
scroll to position [519, 0]
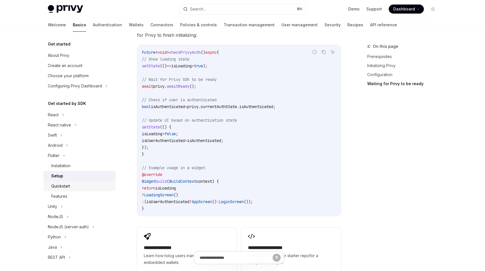
click at [69, 188] on div "Quickstart" at bounding box center [60, 186] width 19 height 7
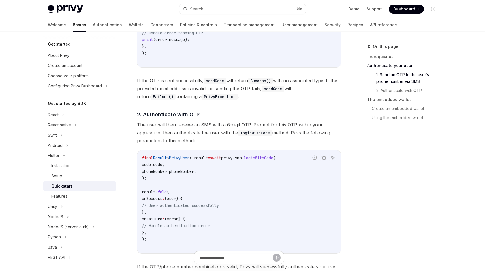
scroll to position [374, 0]
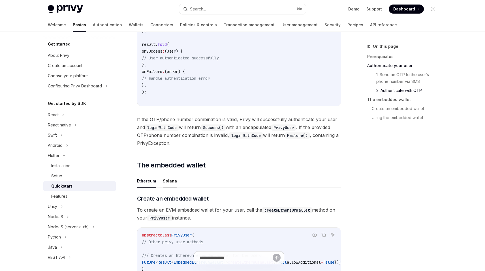
click at [170, 178] on button "Solana" at bounding box center [170, 180] width 14 height 13
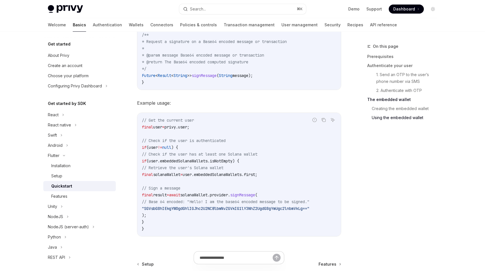
scroll to position [825, 0]
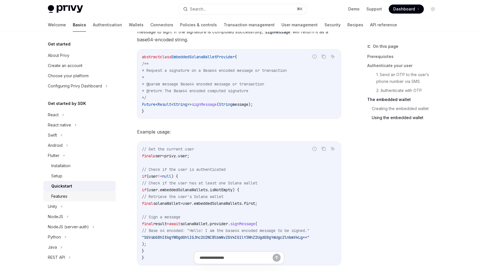
click at [79, 194] on div "Features" at bounding box center [81, 196] width 61 height 7
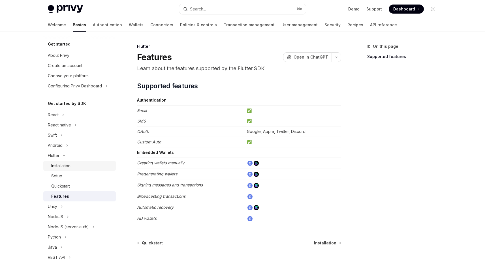
click at [78, 166] on div "Installation" at bounding box center [81, 166] width 61 height 7
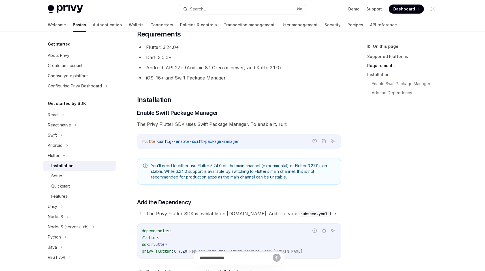
scroll to position [105, 0]
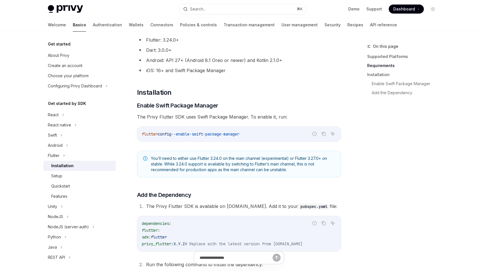
click at [258, 205] on li "The Privy Flutter SDK is available on pub.dev. Add it to your pubspec.yaml file:" at bounding box center [242, 207] width 197 height 8
click at [257, 207] on li "The Privy Flutter SDK is available on pub.dev. Add it to your pubspec.yaml file:" at bounding box center [242, 207] width 197 height 8
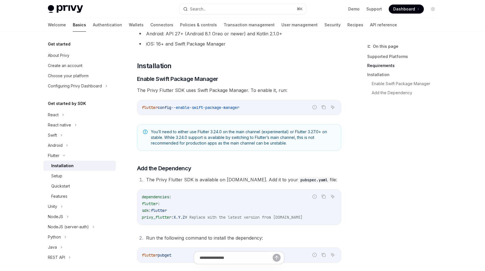
click at [256, 208] on code "dependencies : flutter : sdk : flutter privy_flutter : X.Y.Z # Replace with the…" at bounding box center [239, 207] width 195 height 27
click at [261, 224] on div "dependencies : flutter : sdk : flutter privy_flutter : X.Y.Z # Replace with the…" at bounding box center [239, 207] width 204 height 35
click at [262, 221] on code "dependencies : flutter : sdk : flutter privy_flutter : X.Y.Z # Replace with the…" at bounding box center [239, 207] width 195 height 27
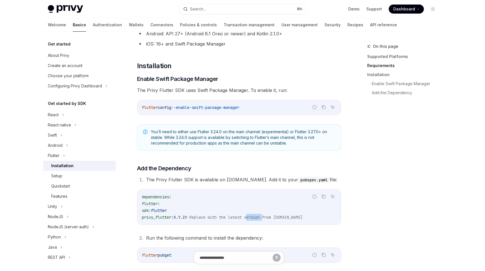
click at [262, 221] on code "dependencies : flutter : sdk : flutter privy_flutter : X.Y.Z # Replace with the…" at bounding box center [239, 207] width 195 height 27
click at [254, 231] on div "​ Supported Platforms ✅ Android ✅ iOS ❌ Web ​ Requirements Flutter: 3.24.0+ Dar…" at bounding box center [239, 101] width 204 height 323
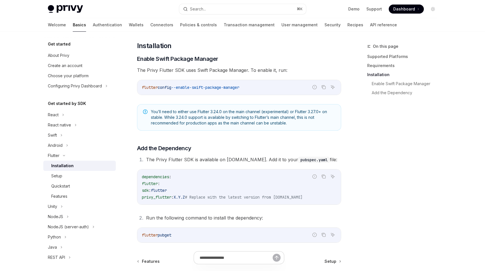
click at [249, 223] on div "​ Supported Platforms ✅ Android ✅ iOS ❌ Web ​ Requirements Flutter: 3.24.0+ Dar…" at bounding box center [239, 81] width 204 height 323
click at [250, 220] on li "Run the following command to install the dependency:" at bounding box center [242, 218] width 197 height 8
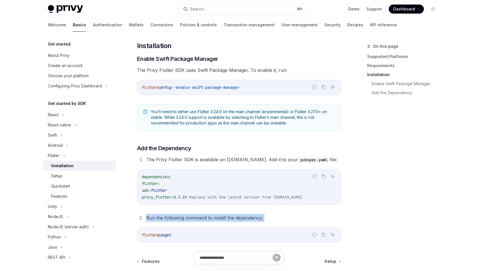
click at [250, 220] on li "Run the following command to install the dependency:" at bounding box center [242, 218] width 197 height 8
click at [244, 227] on div "​ Supported Platforms ✅ Android ✅ iOS ❌ Web ​ Requirements Flutter: 3.24.0+ Dar…" at bounding box center [239, 81] width 204 height 323
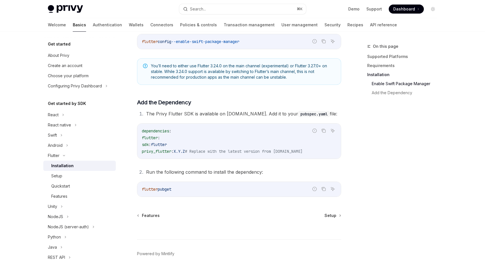
scroll to position [194, 0]
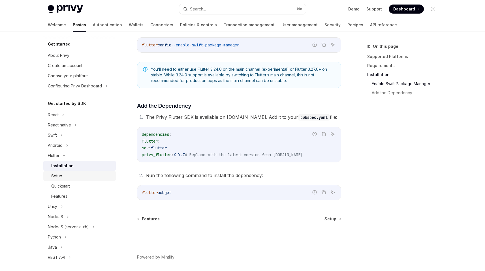
click at [71, 174] on div "Setup" at bounding box center [81, 176] width 61 height 7
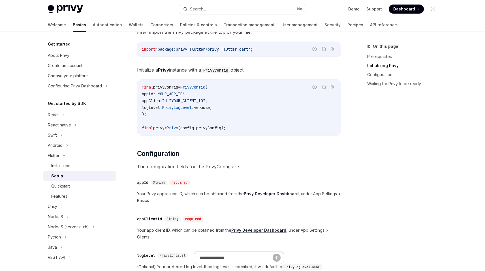
scroll to position [163, 0]
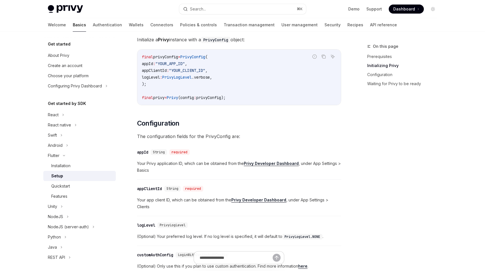
click at [268, 164] on strong "Privy Developer Dashboard" at bounding box center [271, 163] width 55 height 5
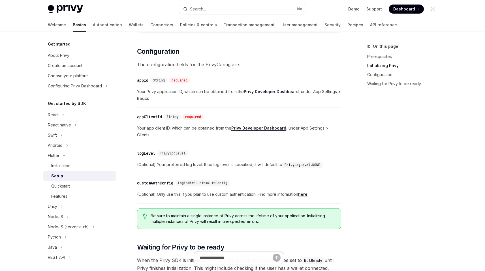
scroll to position [248, 0]
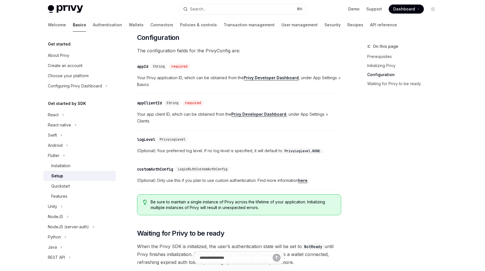
click at [174, 128] on div "​ appClientId String required Your app client ID, which can be obtained from th…" at bounding box center [239, 114] width 204 height 34
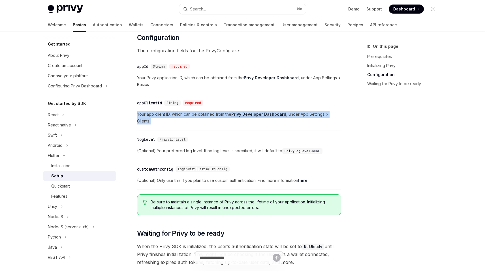
click at [174, 128] on div "​ appClientId String required Your app client ID, which can be obtained from th…" at bounding box center [239, 114] width 204 height 34
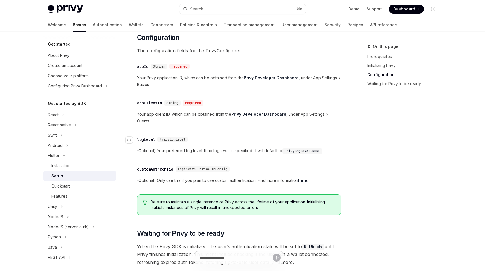
click at [176, 140] on span "PrivyLogLevel" at bounding box center [173, 139] width 26 height 5
click at [184, 176] on div "​ customAuthConfig LoginWithCustomAuthConfig (Optional) Only use this if you pl…" at bounding box center [239, 176] width 204 height 27
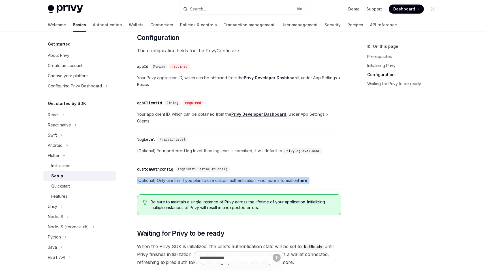
click at [184, 176] on div "​ customAuthConfig LoginWithCustomAuthConfig (Optional) Only use this if you pl…" at bounding box center [239, 176] width 204 height 27
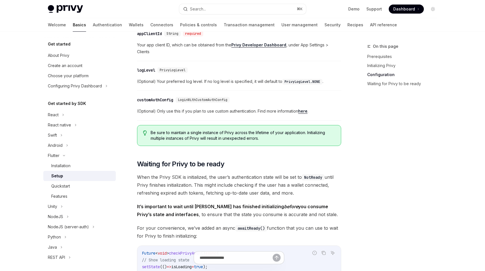
click at [191, 184] on span "When the Privy SDK is initialized, the user’s authentication state will be set …" at bounding box center [239, 185] width 204 height 24
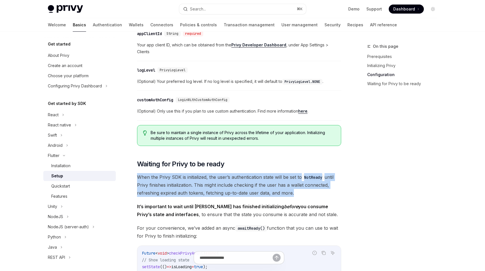
click at [191, 184] on span "When the Privy SDK is initialized, the user’s authentication state will be set …" at bounding box center [239, 185] width 204 height 24
click at [178, 195] on span "When the Privy SDK is initialized, the user’s authentication state will be set …" at bounding box center [239, 185] width 204 height 24
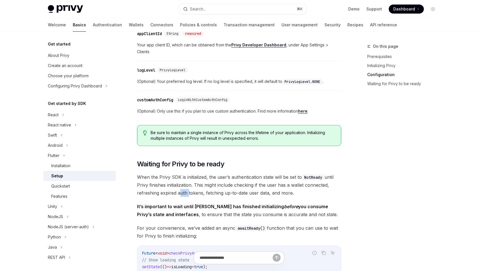
click at [178, 195] on span "When the Privy SDK is initialized, the user’s authentication state will be set …" at bounding box center [239, 185] width 204 height 24
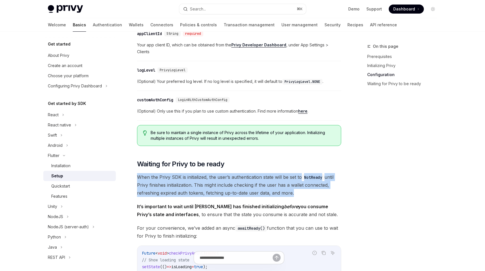
click at [178, 195] on span "When the Privy SDK is initialized, the user’s authentication state will be set …" at bounding box center [239, 185] width 204 height 24
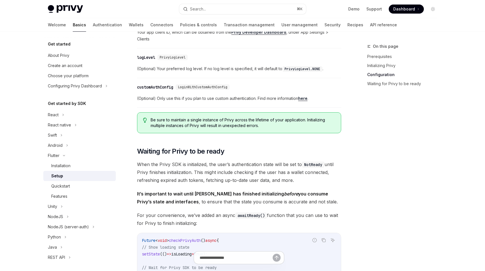
click at [212, 190] on span "It’s important to wait until Privy has finished initializing before you consume…" at bounding box center [239, 198] width 204 height 16
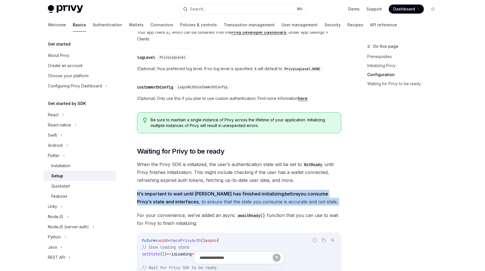
click at [212, 190] on span "It’s important to wait until Privy has finished initializing before you consume…" at bounding box center [239, 198] width 204 height 16
click at [200, 201] on span "It’s important to wait until Privy has finished initializing before you consume…" at bounding box center [239, 198] width 204 height 16
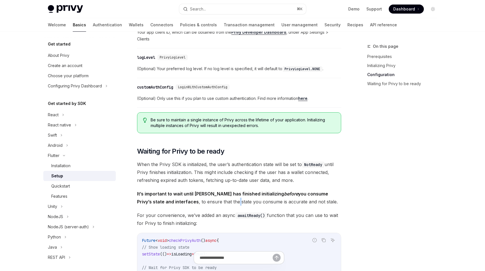
click at [200, 201] on span "It’s important to wait until Privy has finished initializing before you consume…" at bounding box center [239, 198] width 204 height 16
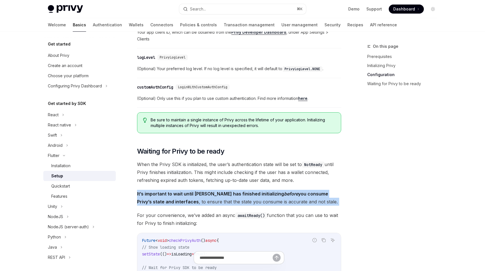
click at [200, 201] on span "It’s important to wait until Privy has finished initializing before you consume…" at bounding box center [239, 198] width 204 height 16
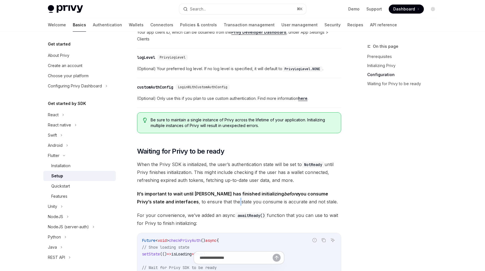
click at [200, 201] on span "It’s important to wait until Privy has finished initializing before you consume…" at bounding box center [239, 198] width 204 height 16
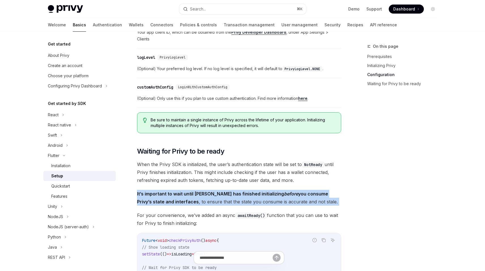
click at [200, 201] on span "It’s important to wait until Privy has finished initializing before you consume…" at bounding box center [239, 198] width 204 height 16
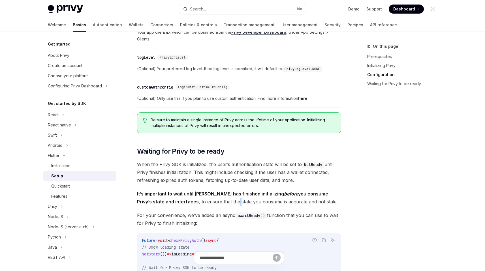
click at [200, 201] on span "It’s important to wait until Privy has finished initializing before you consume…" at bounding box center [239, 198] width 204 height 16
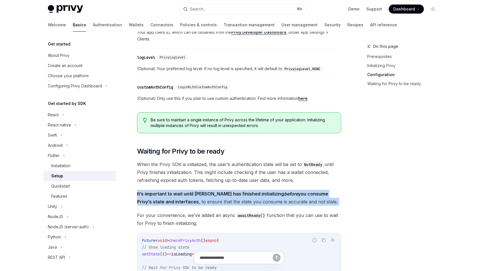
click at [200, 201] on span "It’s important to wait until Privy has finished initializing before you consume…" at bounding box center [239, 198] width 204 height 16
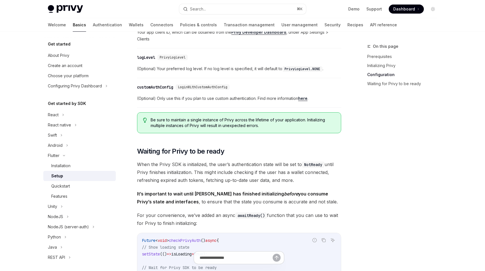
click at [205, 180] on span "When the Privy SDK is initialized, the user’s authentication state will be set …" at bounding box center [239, 173] width 204 height 24
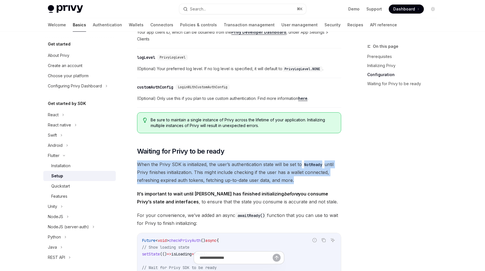
click at [205, 180] on span "When the Privy SDK is initialized, the user’s authentication state will be set …" at bounding box center [239, 173] width 204 height 24
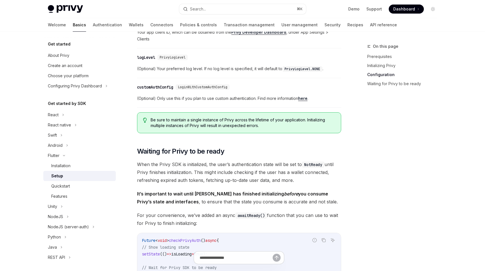
click at [207, 194] on strong "It’s important to wait until Privy has finished initializing before you consume…" at bounding box center [232, 198] width 191 height 14
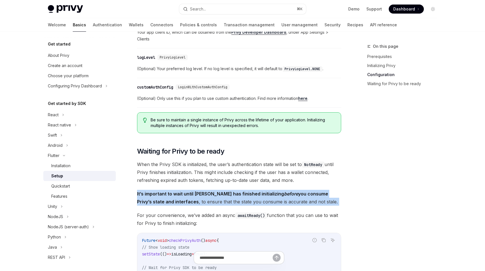
click at [207, 194] on strong "It’s important to wait until Privy has finished initializing before you consume…" at bounding box center [232, 198] width 191 height 14
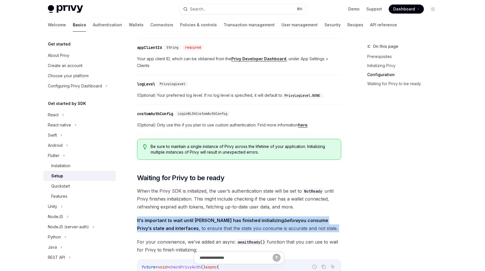
scroll to position [402, 0]
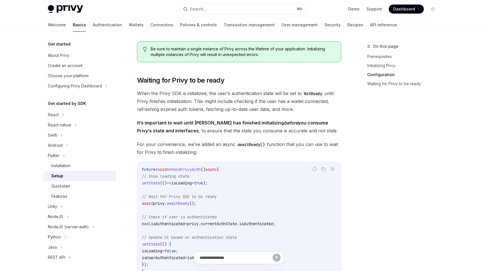
click at [203, 116] on div "​ Prerequisites Before you begin, make sure you have set up your Privy app and …" at bounding box center [239, 31] width 204 height 722
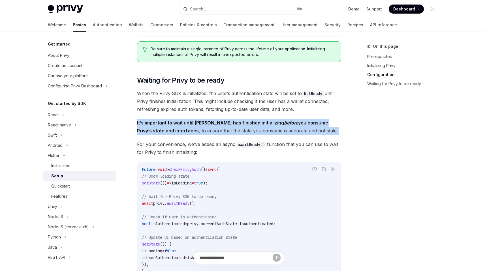
click at [203, 116] on div "​ Prerequisites Before you begin, make sure you have set up your Privy app and …" at bounding box center [239, 31] width 204 height 722
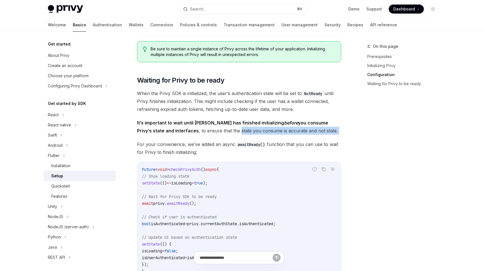
click at [201, 128] on span "It’s important to wait until Privy has finished initializing before you consume…" at bounding box center [239, 127] width 204 height 16
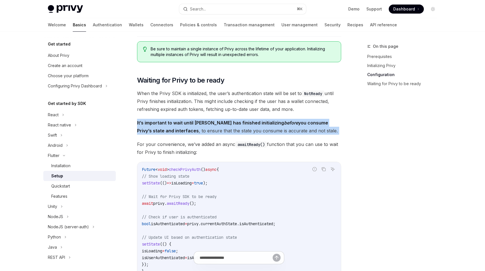
click at [201, 128] on span "It’s important to wait until Privy has finished initializing before you consume…" at bounding box center [239, 127] width 204 height 16
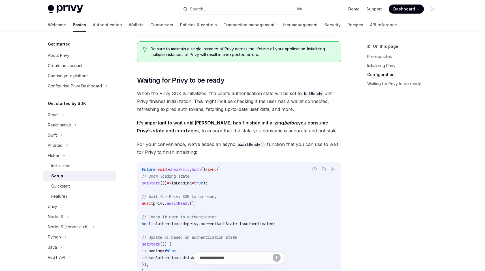
scroll to position [413, 0]
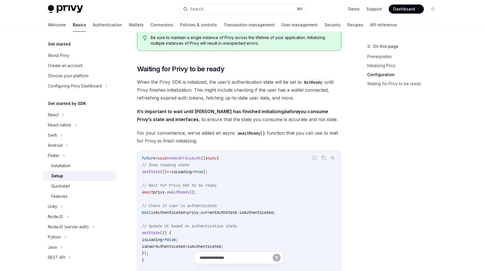
click at [200, 128] on div "​ Prerequisites Before you begin, make sure you have set up your Privy app and …" at bounding box center [239, 19] width 204 height 722
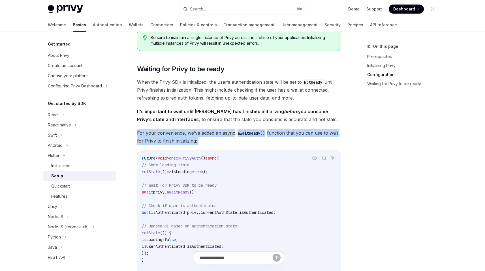
click at [200, 128] on div "​ Prerequisites Before you begin, make sure you have set up your Privy app and …" at bounding box center [239, 19] width 204 height 722
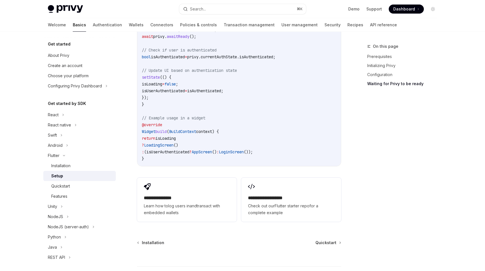
scroll to position [565, 0]
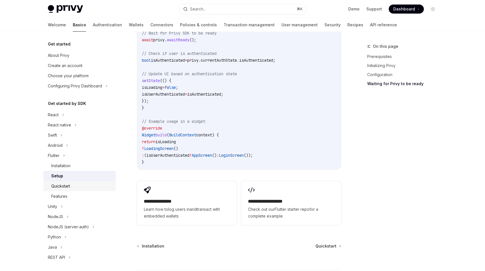
click at [64, 188] on div "Quickstart" at bounding box center [60, 186] width 19 height 7
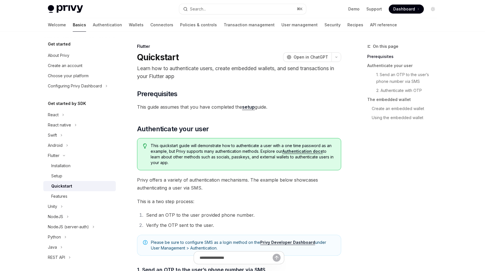
scroll to position [92, 0]
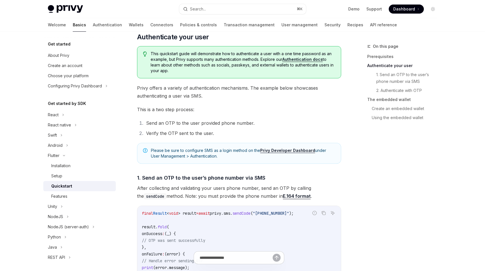
click at [218, 130] on li "Verify the OTP sent to the user." at bounding box center [242, 133] width 197 height 8
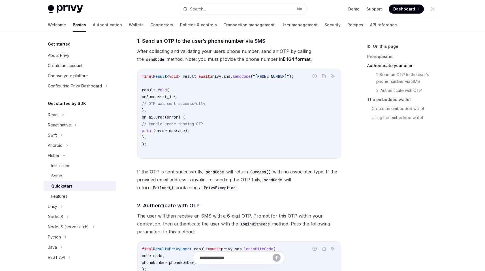
scroll to position [255, 0]
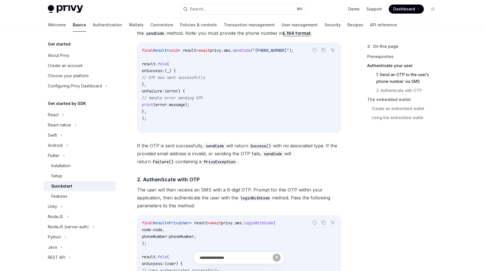
click at [230, 148] on span "If the OTP is sent successfully, sendCode will return Success() with no associa…" at bounding box center [239, 154] width 204 height 24
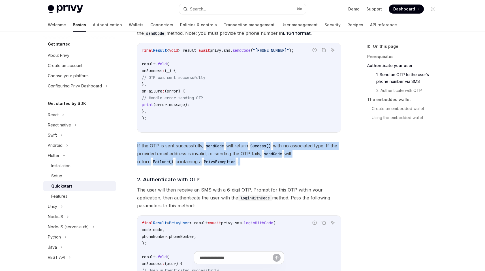
click at [230, 148] on span "If the OTP is sent successfully, sendCode will return Success() with no associa…" at bounding box center [239, 154] width 204 height 24
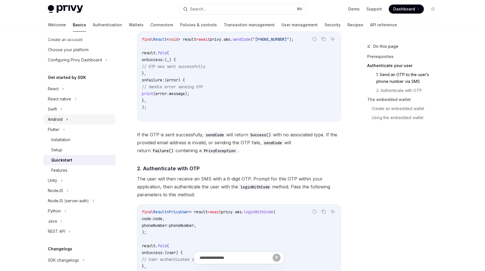
scroll to position [81, 0]
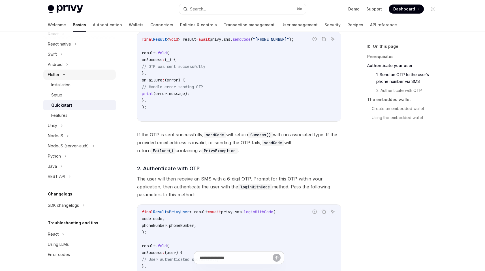
click at [71, 75] on div "Flutter" at bounding box center [79, 75] width 73 height 10
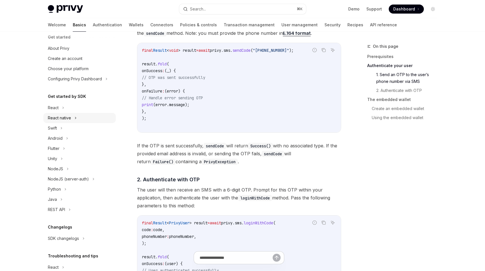
scroll to position [21, 0]
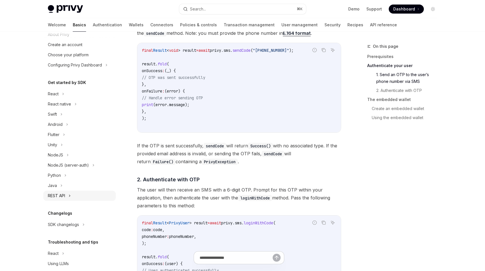
click at [69, 197] on icon at bounding box center [70, 196] width 2 height 7
type textarea "*"
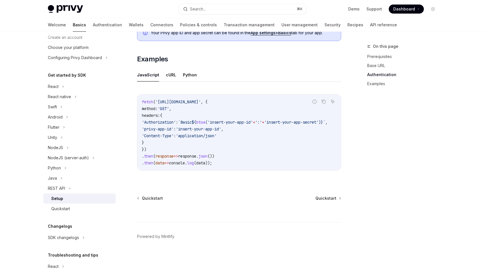
scroll to position [276, 0]
click at [205, 120] on span "btoa" at bounding box center [200, 122] width 9 height 5
click at [212, 130] on code "fetch ( 'https://api.privy.io/v1/wallets' , { method: 'GET' , headers: { 'Autho…" at bounding box center [241, 133] width 199 height 68
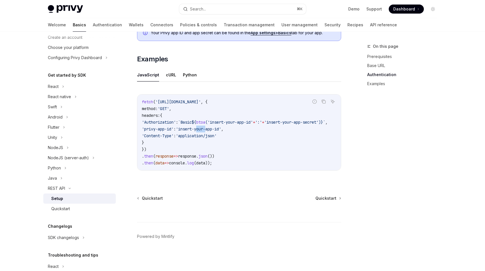
click at [212, 130] on code "fetch ( 'https://api.privy.io/v1/wallets' , { method: 'GET' , headers: { 'Autho…" at bounding box center [241, 133] width 199 height 68
click at [205, 121] on span "btoa" at bounding box center [200, 122] width 9 height 5
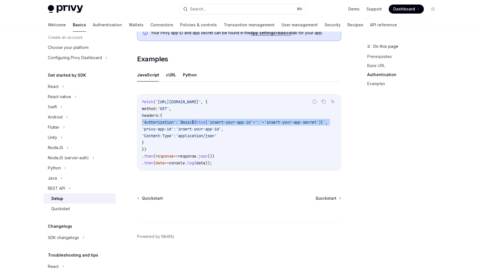
click at [205, 121] on span "btoa" at bounding box center [200, 122] width 9 height 5
click at [225, 130] on code "fetch ( 'https://api.privy.io/v1/wallets' , { method: 'GET' , headers: { 'Autho…" at bounding box center [241, 133] width 199 height 68
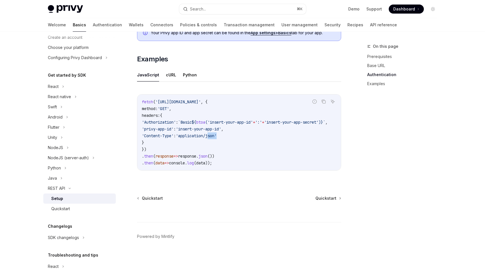
click at [225, 130] on code "fetch ( 'https://api.privy.io/v1/wallets' , { method: 'GET' , headers: { 'Autho…" at bounding box center [241, 133] width 199 height 68
click at [221, 127] on span "'insert-your-app-id'" at bounding box center [198, 129] width 45 height 5
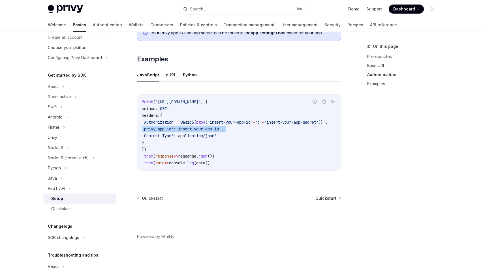
click at [221, 127] on span "'insert-your-app-id'" at bounding box center [198, 129] width 45 height 5
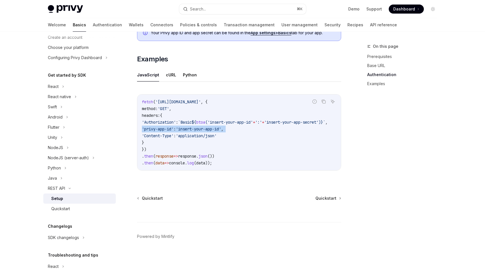
click at [221, 127] on span "'insert-your-app-id'" at bounding box center [198, 129] width 45 height 5
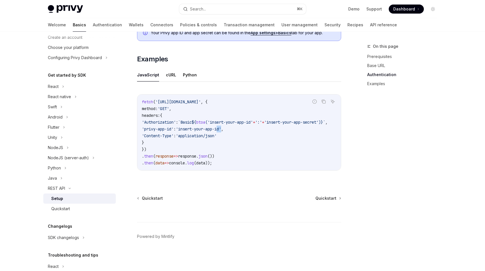
click at [221, 127] on span "'insert-your-app-id'" at bounding box center [198, 129] width 45 height 5
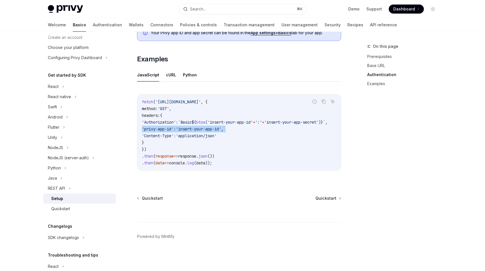
click at [221, 127] on span "'insert-your-app-id'" at bounding box center [198, 129] width 45 height 5
click at [234, 124] on code "fetch ( 'https://api.privy.io/v1/wallets' , { method: 'GET' , headers: { 'Autho…" at bounding box center [241, 133] width 199 height 68
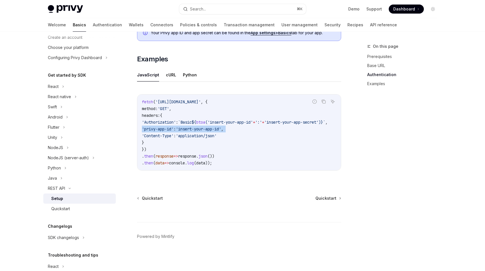
click at [234, 124] on code "fetch ( 'https://api.privy.io/v1/wallets' , { method: 'GET' , headers: { 'Autho…" at bounding box center [241, 133] width 199 height 68
click at [221, 127] on span "'insert-your-app-id'" at bounding box center [198, 129] width 45 height 5
click at [228, 138] on code "fetch ( 'https://api.privy.io/v1/wallets' , { method: 'GET' , headers: { 'Autho…" at bounding box center [241, 133] width 199 height 68
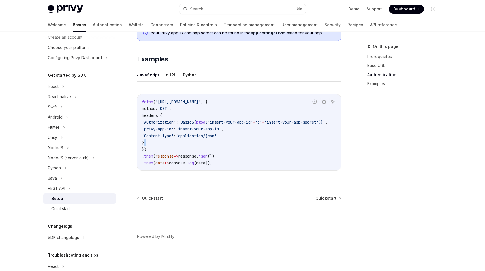
click at [228, 138] on code "fetch ( 'https://api.privy.io/v1/wallets' , { method: 'GET' , headers: { 'Autho…" at bounding box center [241, 133] width 199 height 68
click at [237, 131] on code "fetch ( 'https://api.privy.io/v1/wallets' , { method: 'GET' , headers: { 'Autho…" at bounding box center [241, 133] width 199 height 68
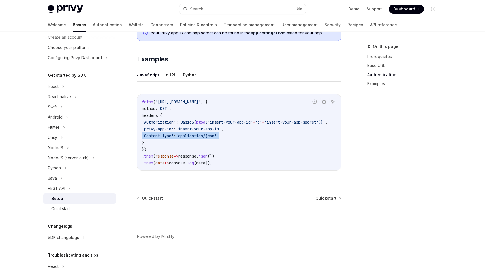
scroll to position [272, 0]
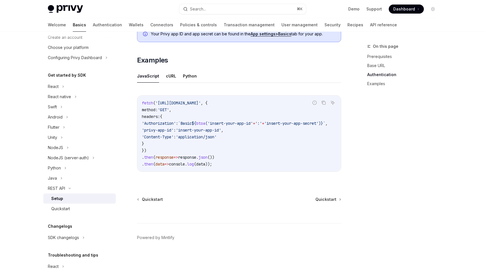
click at [259, 142] on code "fetch ( 'https://api.privy.io/v1/wallets' , { method: 'GET' , headers: { 'Autho…" at bounding box center [241, 134] width 199 height 68
click at [259, 144] on code "fetch ( 'https://api.privy.io/v1/wallets' , { method: 'GET' , headers: { 'Autho…" at bounding box center [241, 133] width 199 height 68
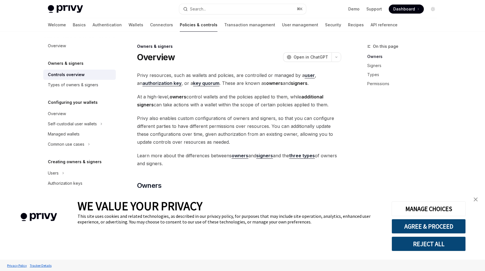
click at [476, 198] on img "close banner" at bounding box center [476, 200] width 4 height 4
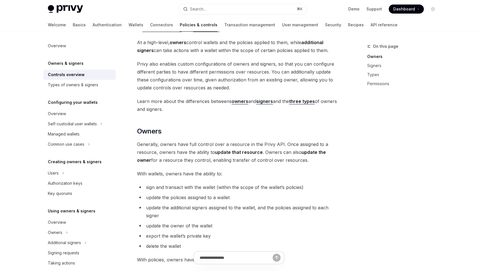
scroll to position [62, 0]
